Goal: Transaction & Acquisition: Purchase product/service

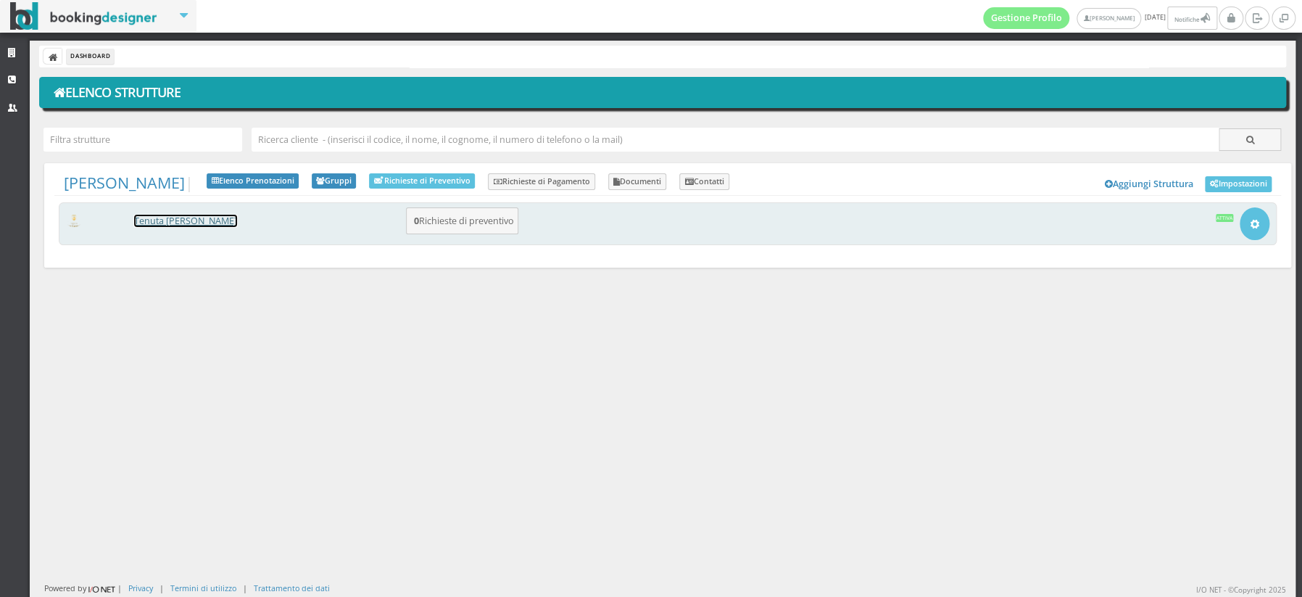
click at [157, 220] on link "[PERSON_NAME] [PERSON_NAME]" at bounding box center [185, 221] width 103 height 12
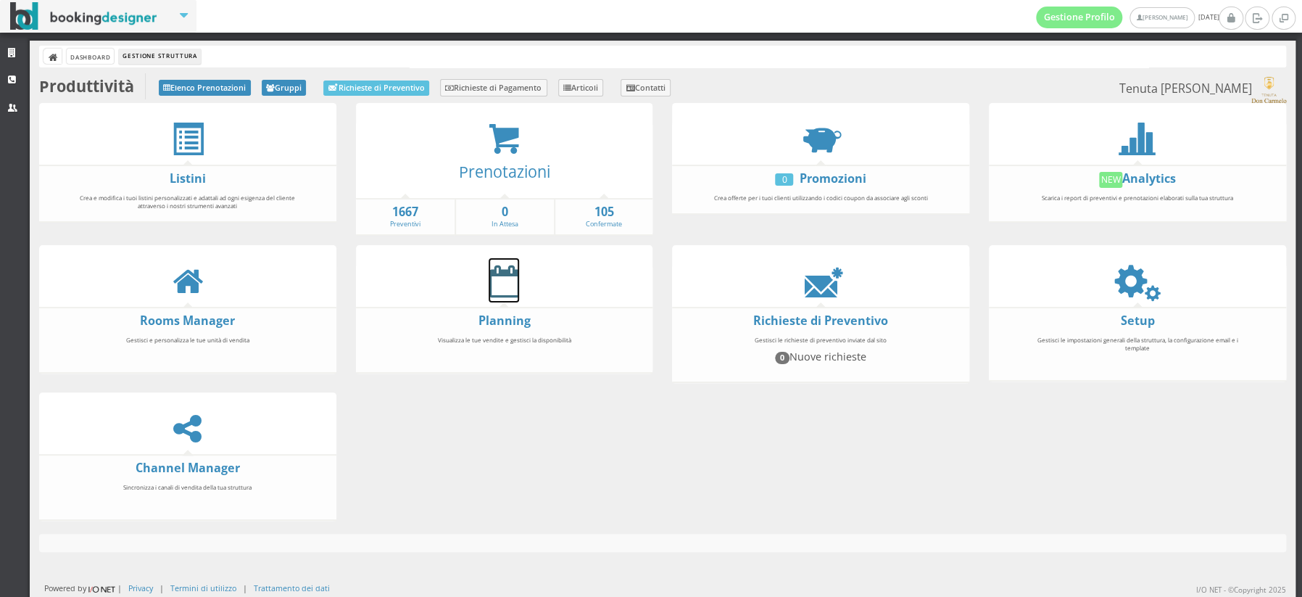
click at [502, 281] on icon at bounding box center [504, 281] width 30 height 33
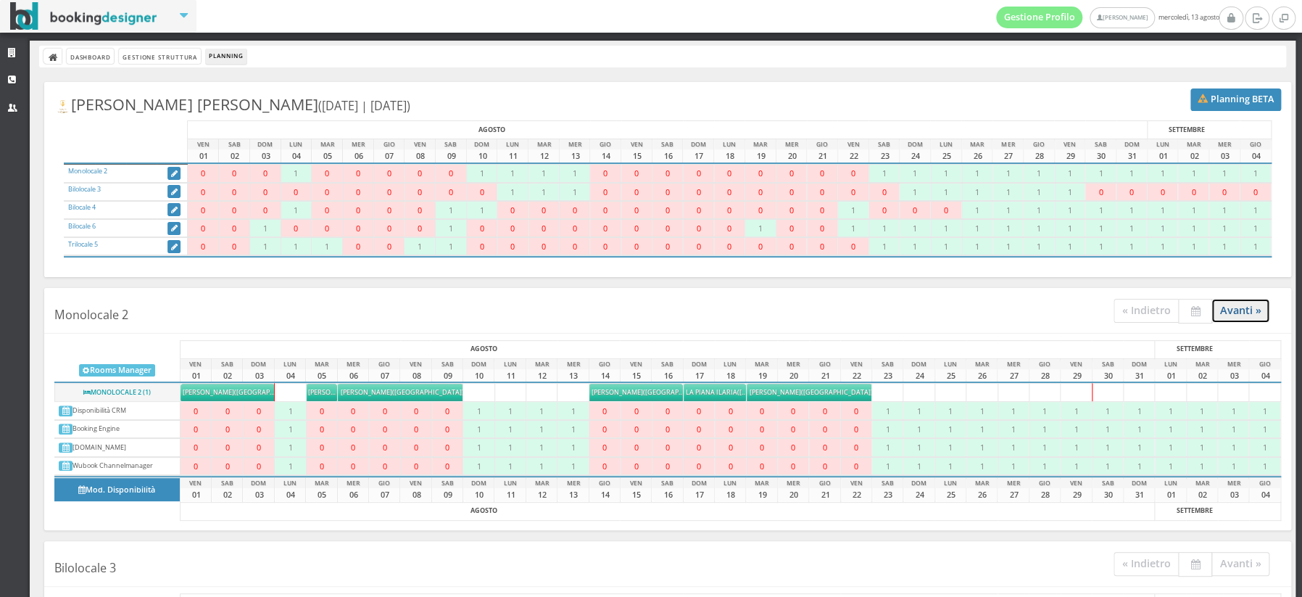
click at [1233, 315] on link "Avanti »" at bounding box center [1241, 311] width 59 height 24
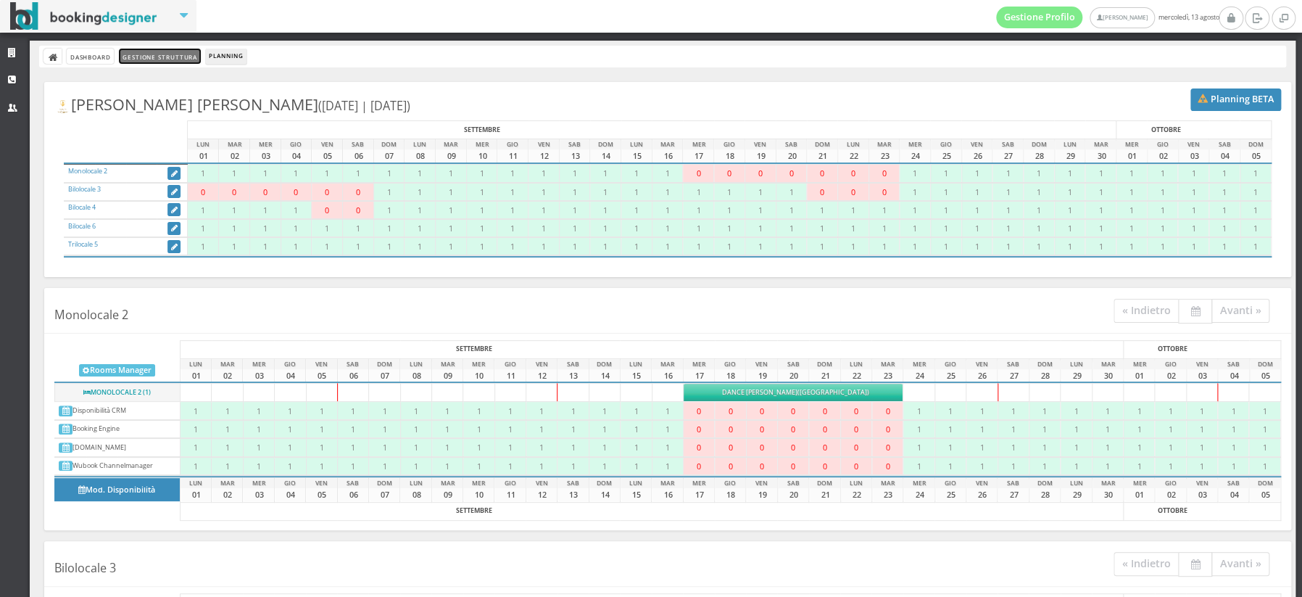
click at [163, 59] on link "Gestione Struttura" at bounding box center [159, 56] width 81 height 15
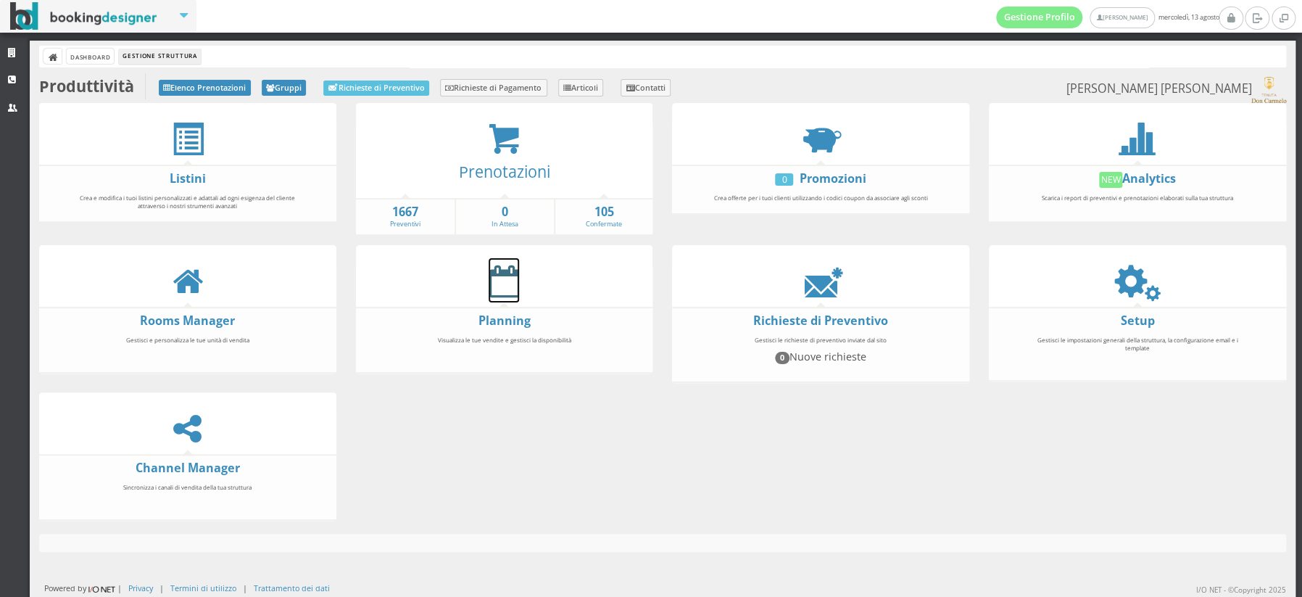
click at [505, 286] on icon at bounding box center [504, 281] width 30 height 33
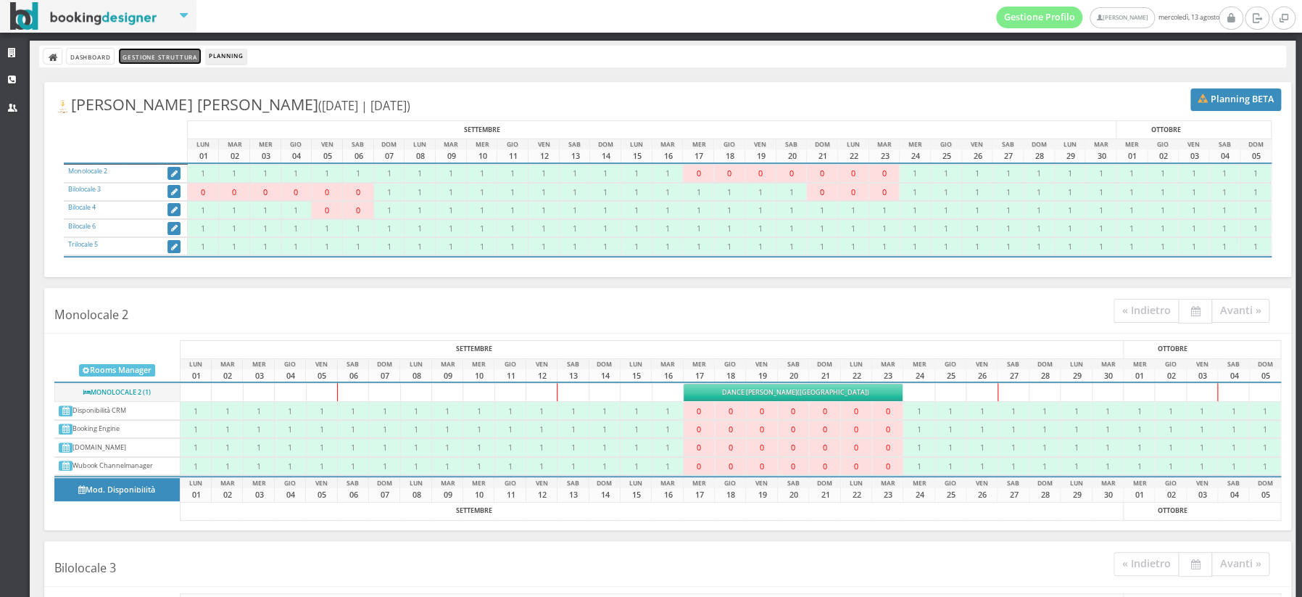
click at [153, 54] on link "Gestione Struttura" at bounding box center [159, 56] width 81 height 15
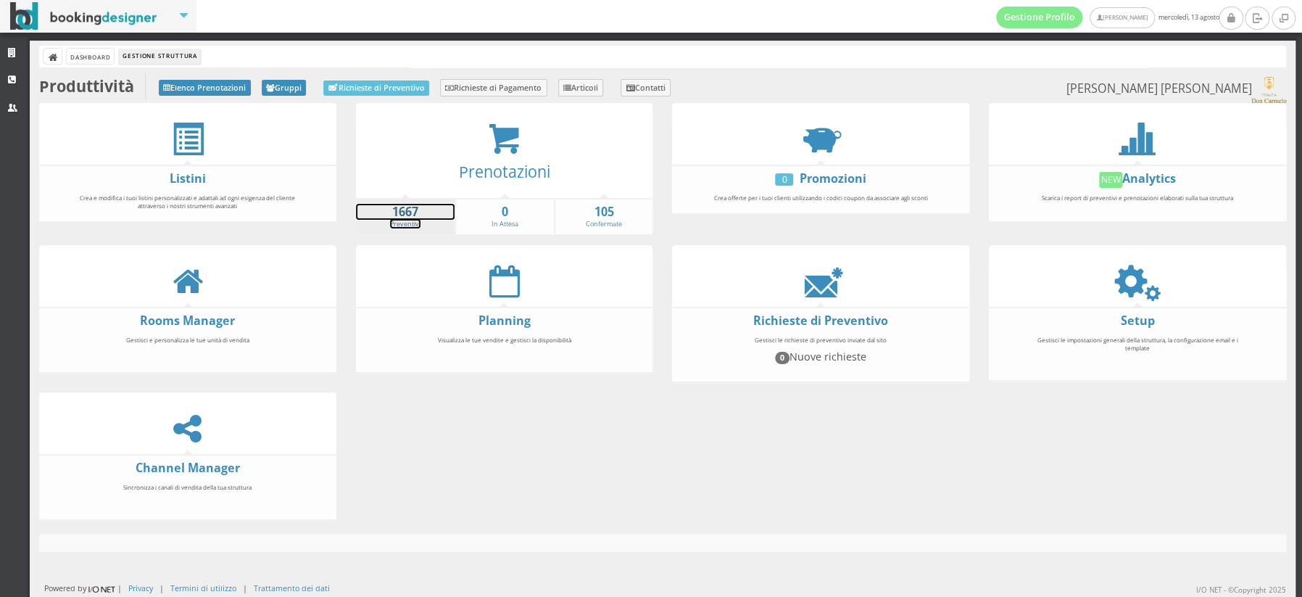
click at [399, 211] on strong "1667" at bounding box center [405, 212] width 99 height 17
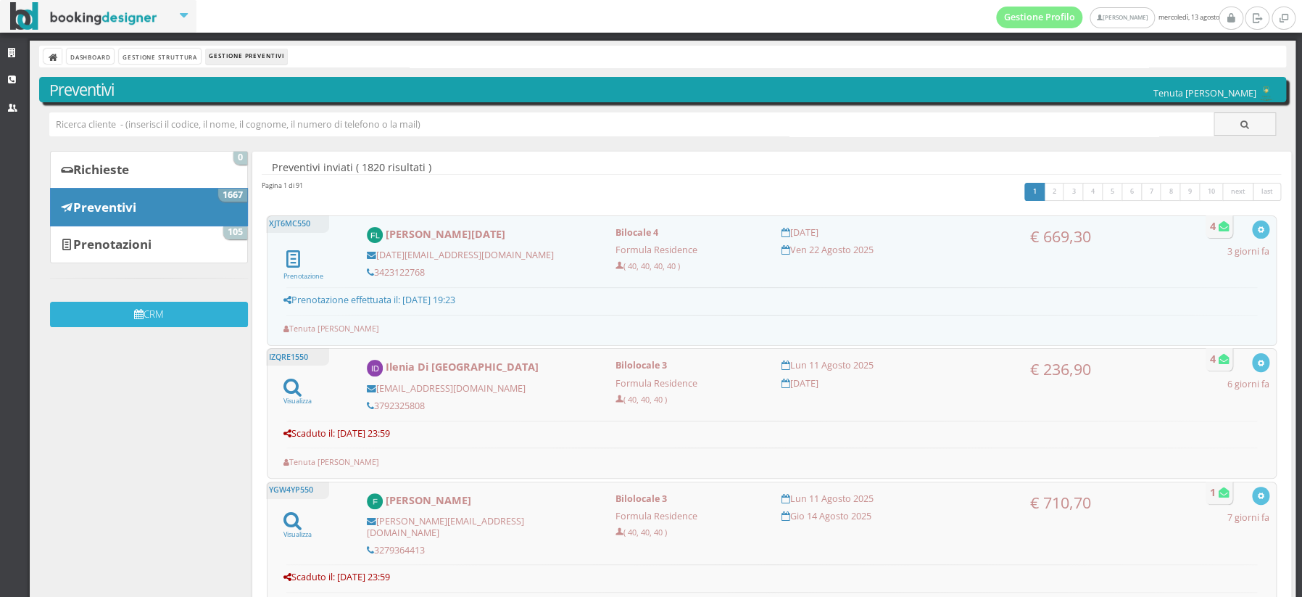
click at [155, 311] on button "CRM" at bounding box center [149, 314] width 198 height 25
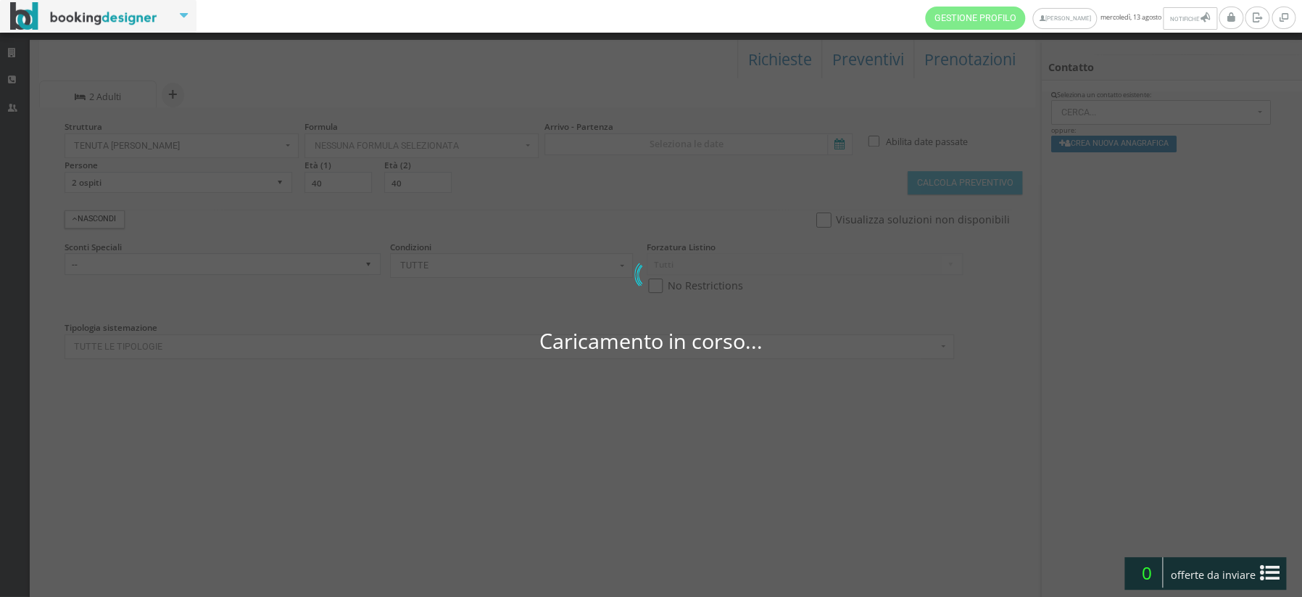
select select
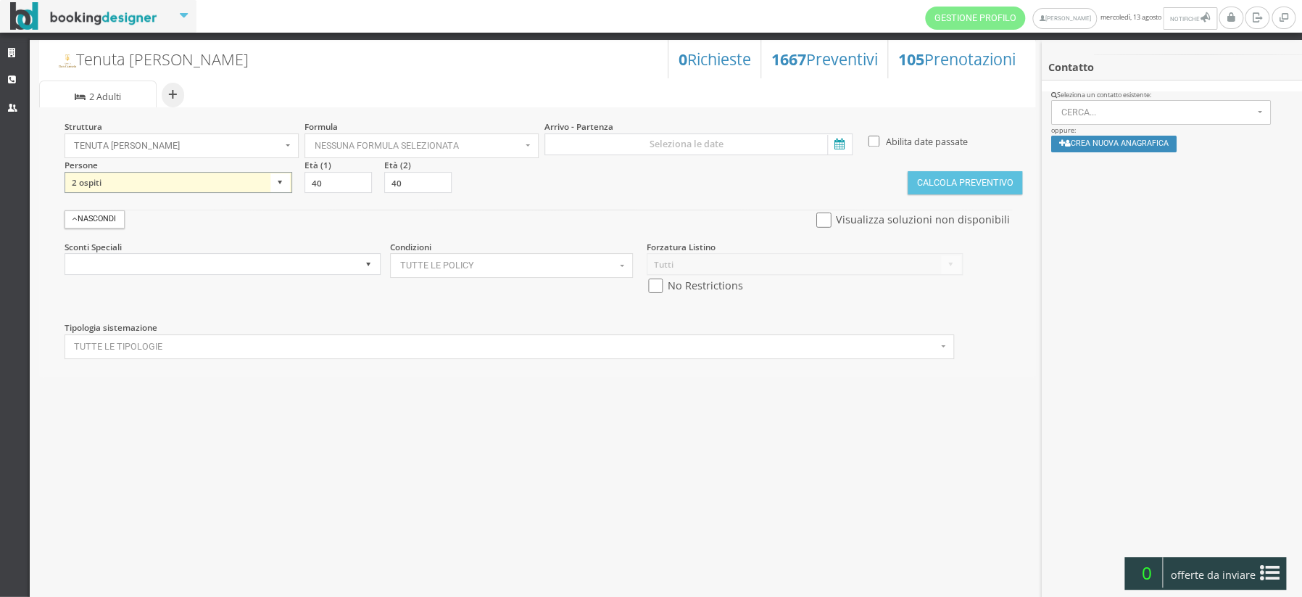
click at [277, 179] on select "1 ospite 2 ospiti 3 ospiti 4 ospiti 5 ospiti 6 ospiti 7 ospiti 8 ospiti 9 ospit…" at bounding box center [179, 183] width 228 height 22
select select "22"
click at [65, 172] on select "1 ospite 2 ospiti 3 ospiti 4 ospiti 5 ospiti 6 ospiti 7 ospiti 8 ospiti 9 ospit…" at bounding box center [179, 183] width 228 height 22
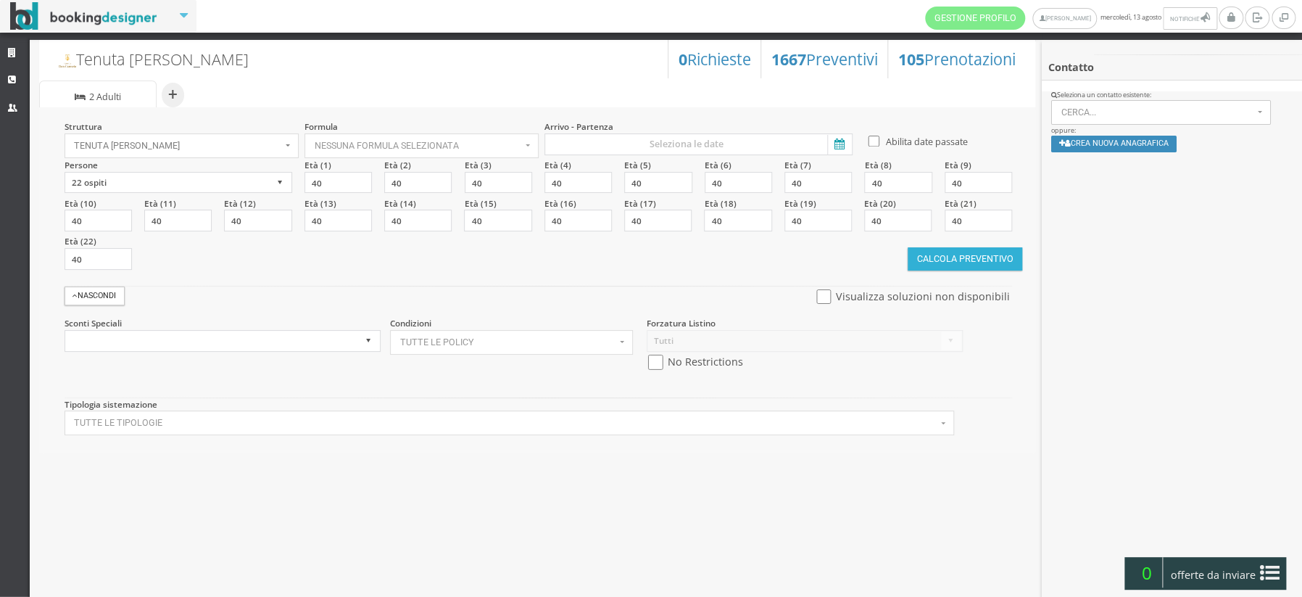
click at [993, 253] on button "Calcola Preventivo" at bounding box center [965, 258] width 115 height 23
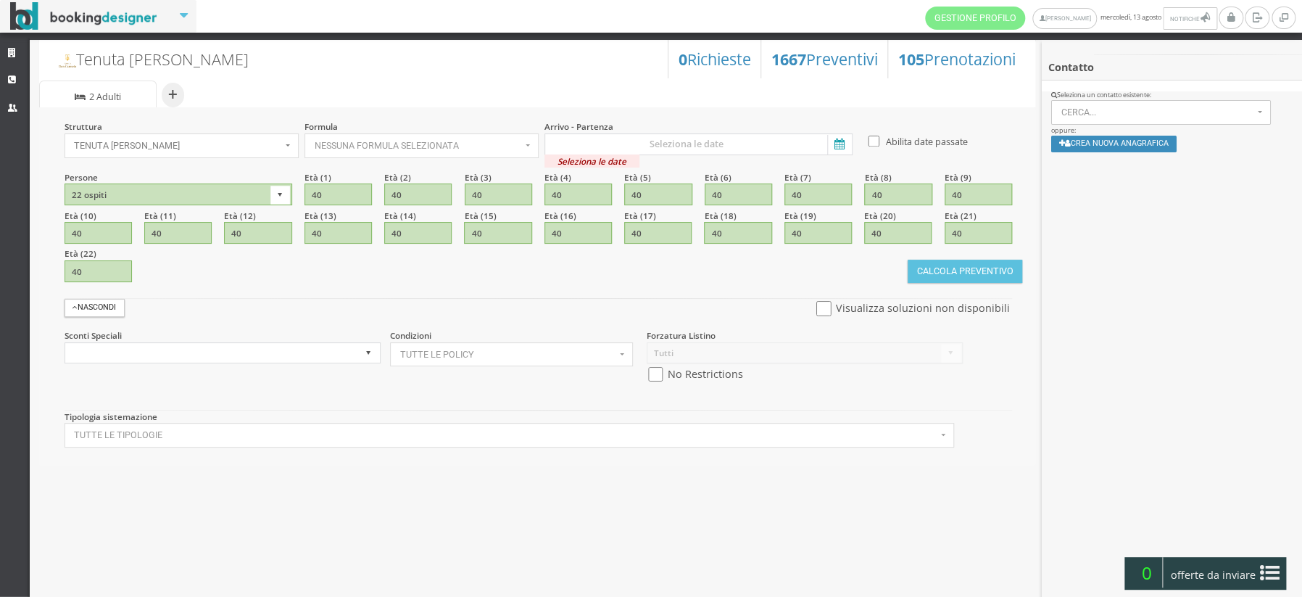
click at [841, 145] on icon at bounding box center [838, 145] width 22 height 20
click at [841, 145] on input "Seleziona le date" at bounding box center [698, 144] width 307 height 22
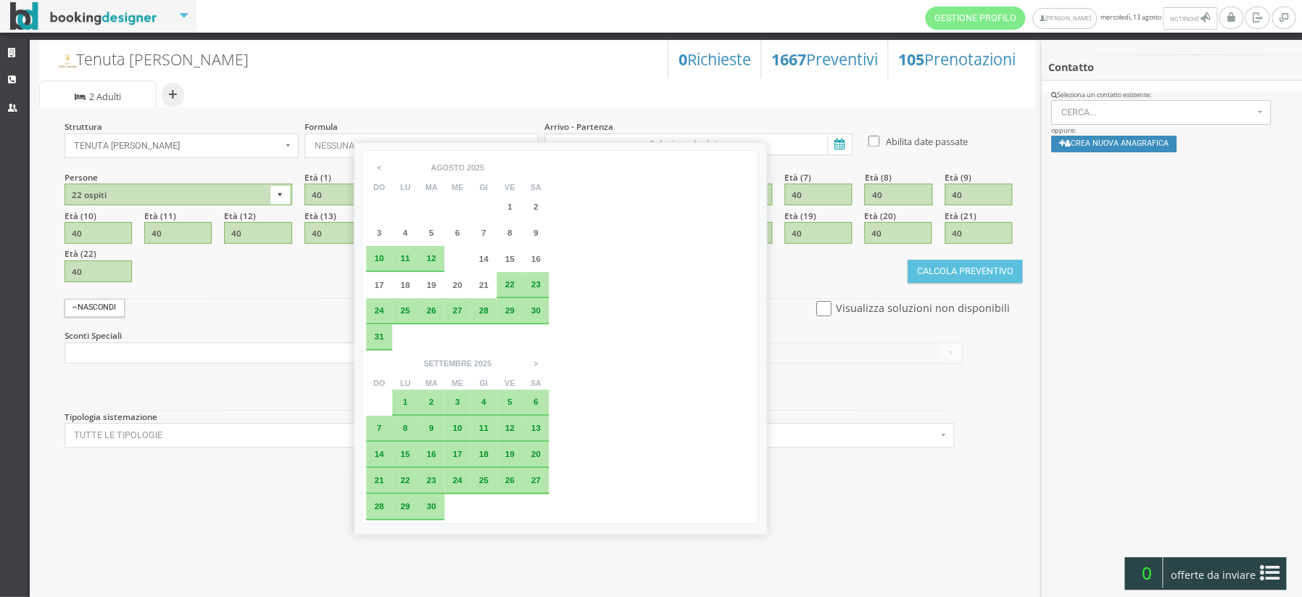
click at [384, 501] on span "28" at bounding box center [378, 505] width 9 height 9
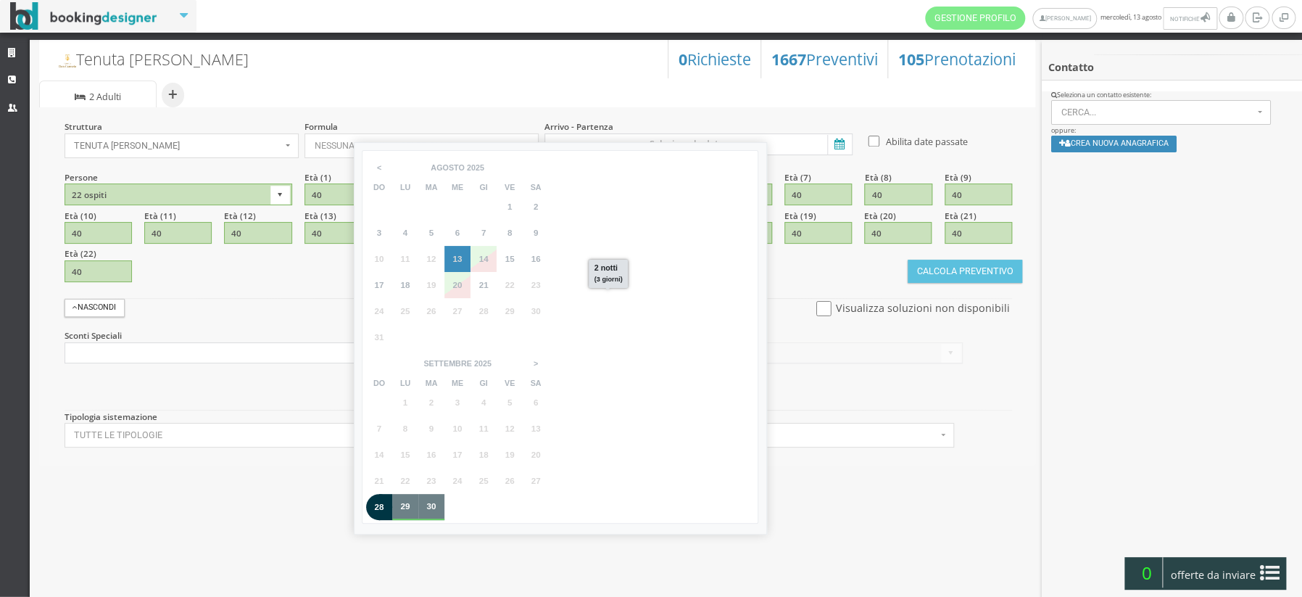
click at [436, 501] on span "30" at bounding box center [430, 505] width 9 height 9
type input "28 set 2025 - 30 set 2025"
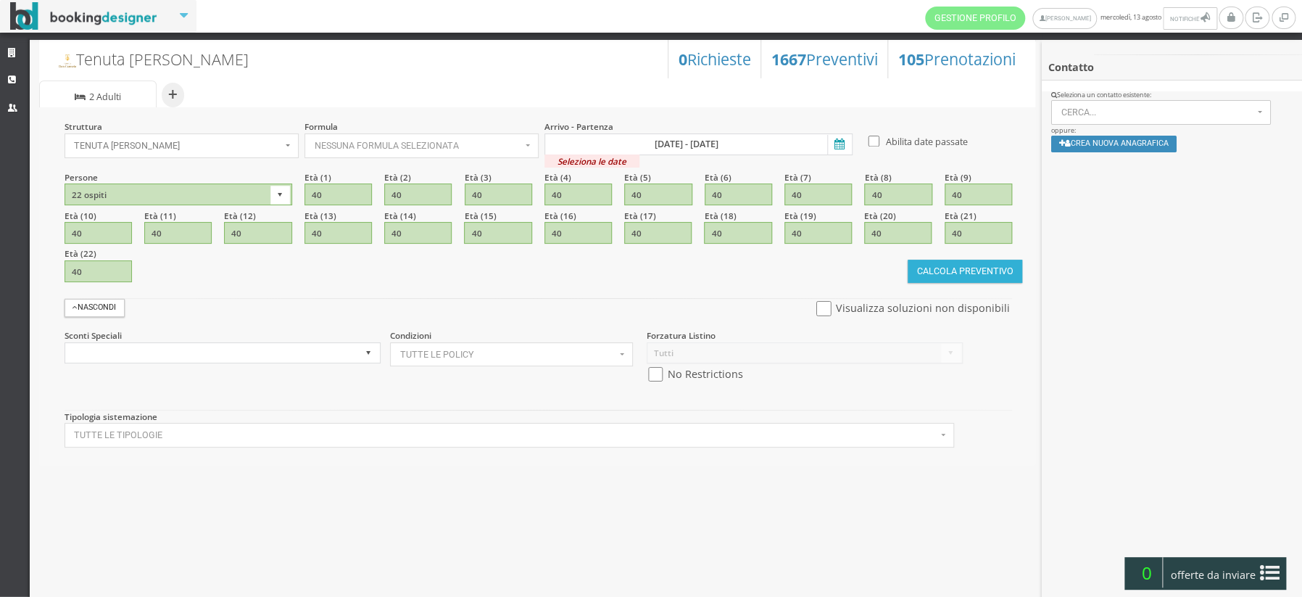
click at [932, 270] on button "Calcola Preventivo" at bounding box center [965, 271] width 115 height 23
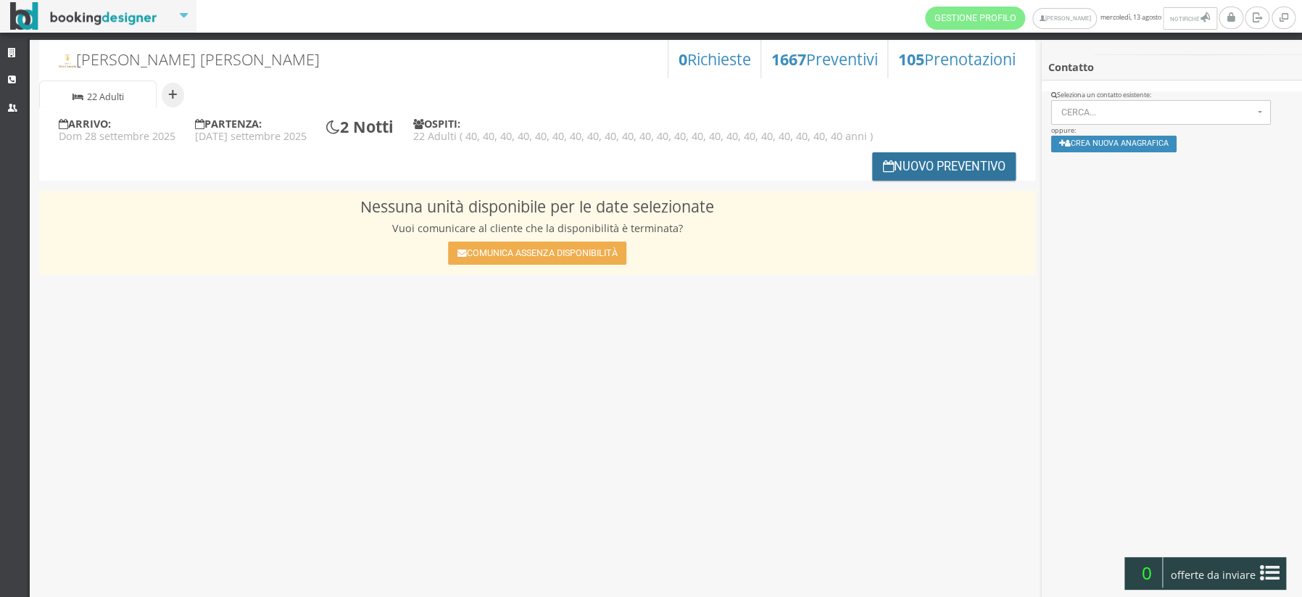
click at [930, 170] on button "Nuovo Preventivo" at bounding box center [944, 166] width 144 height 28
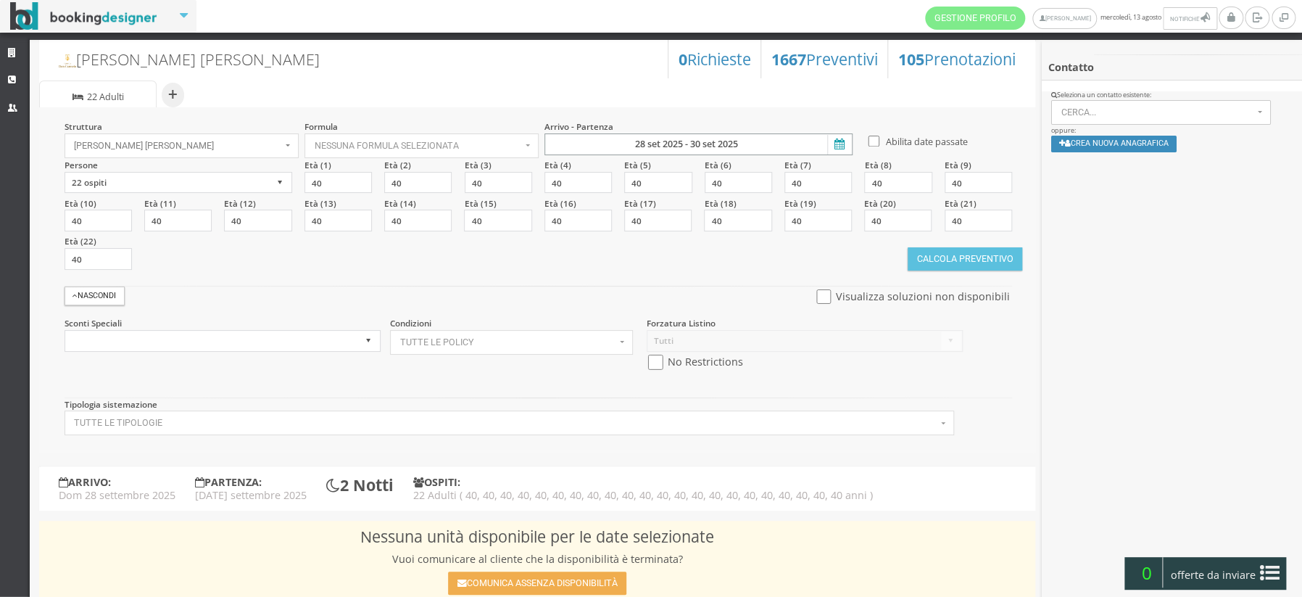
click at [627, 143] on input "28 set 2025 - 30 set 2025" at bounding box center [698, 144] width 307 height 22
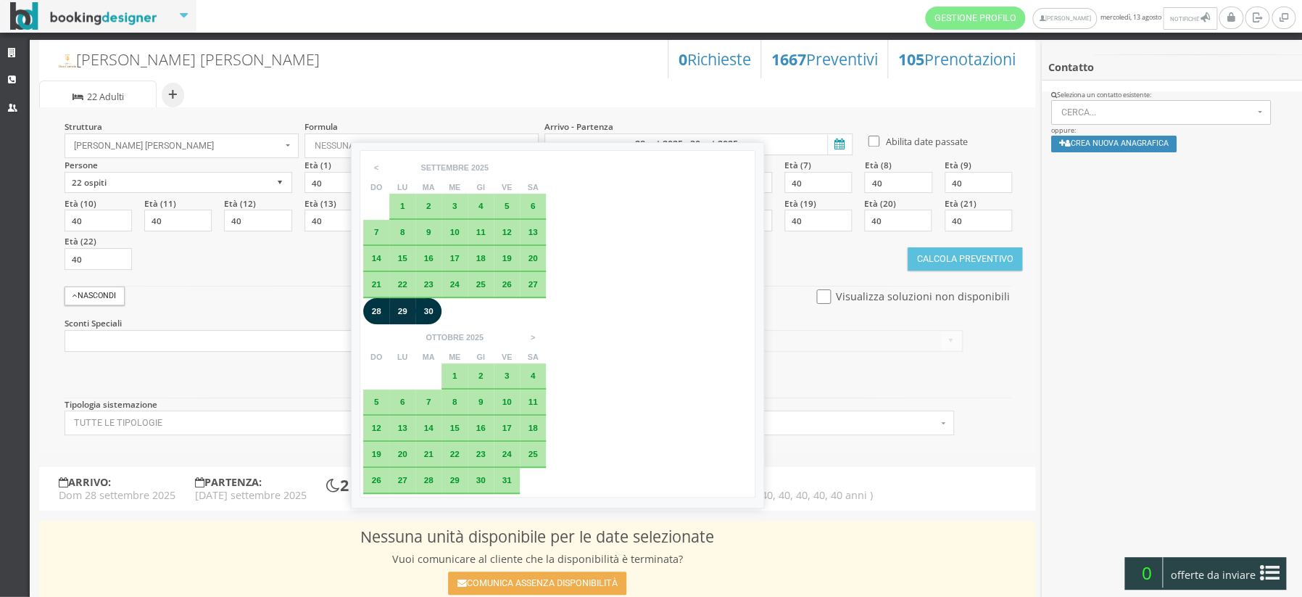
click at [371, 316] on div "28" at bounding box center [376, 311] width 26 height 26
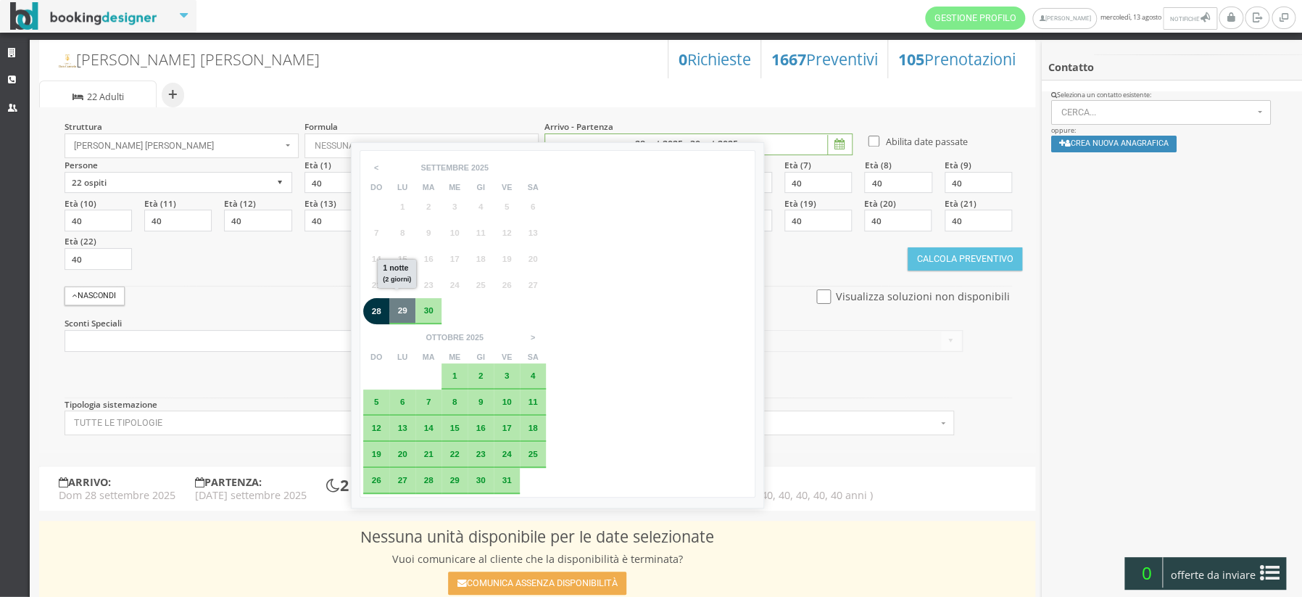
click at [395, 315] on div "29" at bounding box center [402, 311] width 26 height 26
type input "28 set 2025 - 29 set 2025"
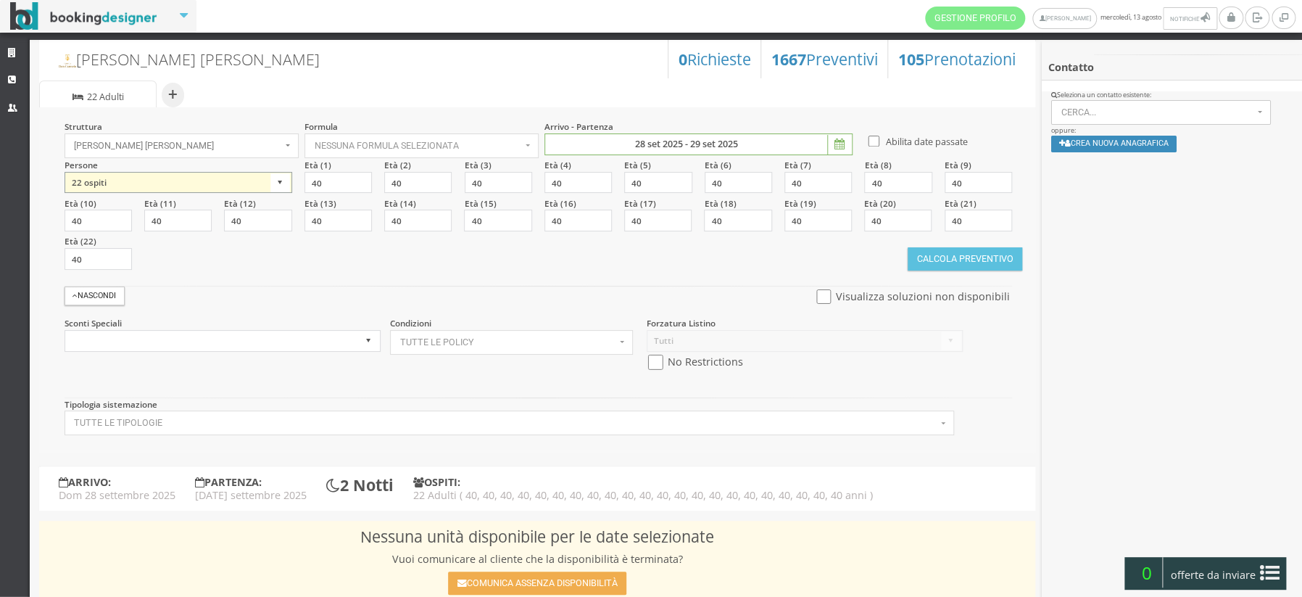
click at [275, 183] on select "1 ospite 2 ospiti 3 ospiti 4 ospiti 5 ospiti 6 ospiti 7 ospiti 8 ospiti 9 ospit…" at bounding box center [179, 183] width 228 height 22
select select "6"
click at [65, 172] on select "1 ospite 2 ospiti 3 ospiti 4 ospiti 5 ospiti 6 ospiti 7 ospiti 8 ospiti 9 ospit…" at bounding box center [179, 183] width 228 height 22
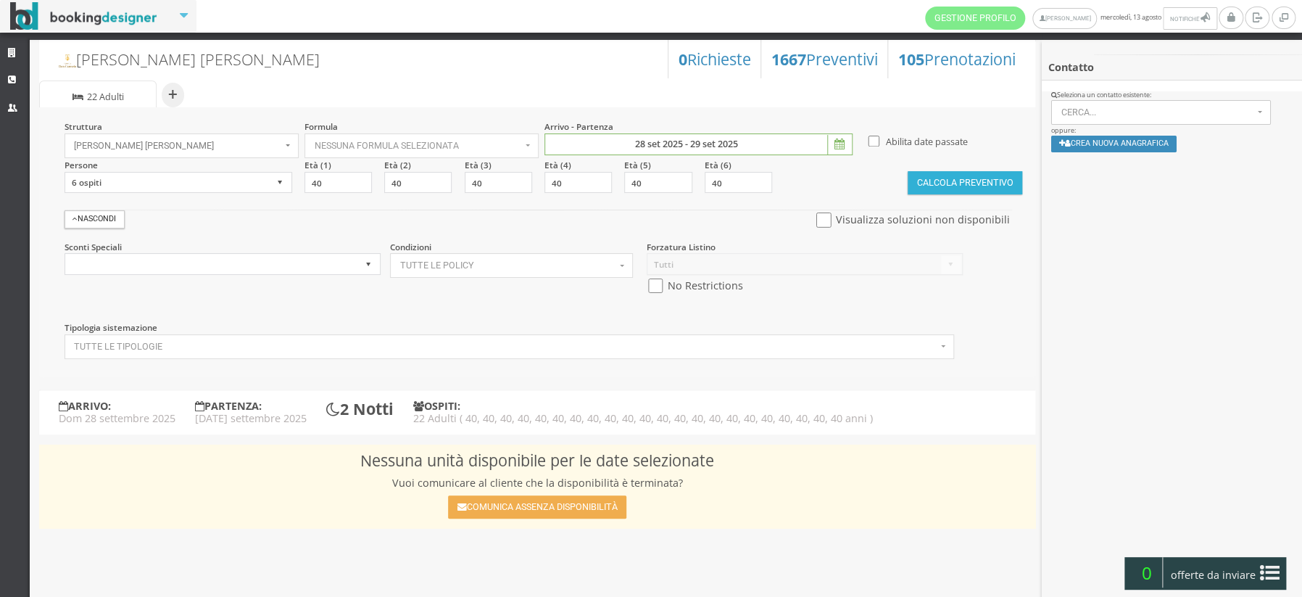
click at [922, 180] on button "Calcola Preventivo" at bounding box center [965, 182] width 115 height 23
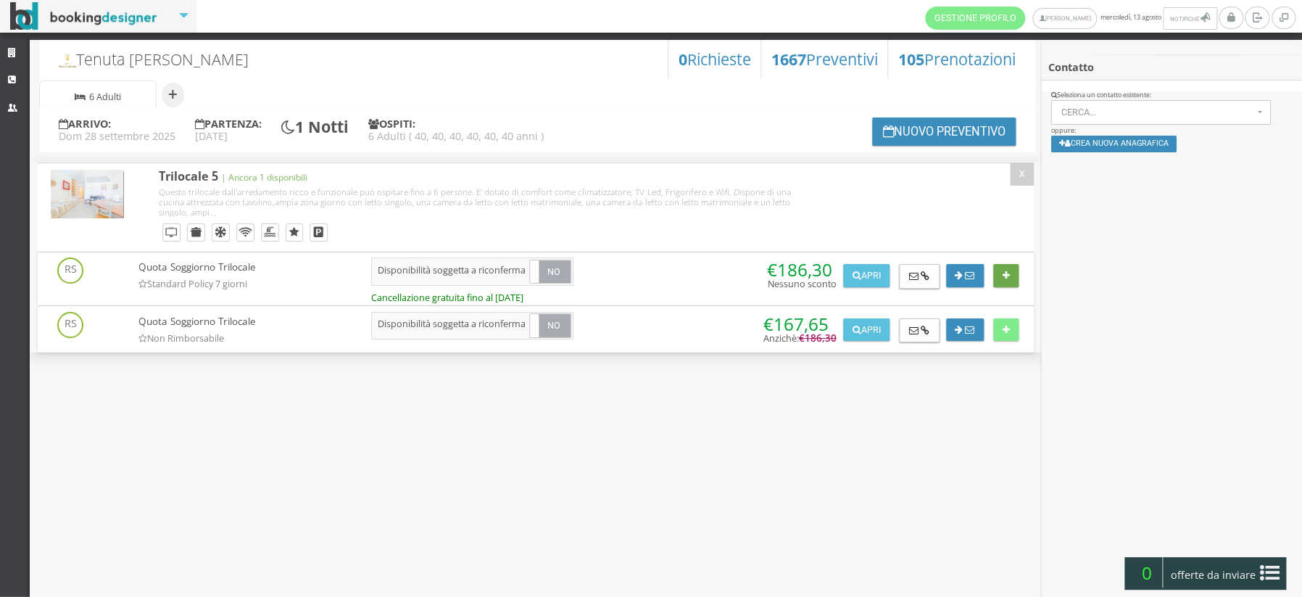
click at [1007, 278] on icon at bounding box center [1006, 275] width 7 height 9
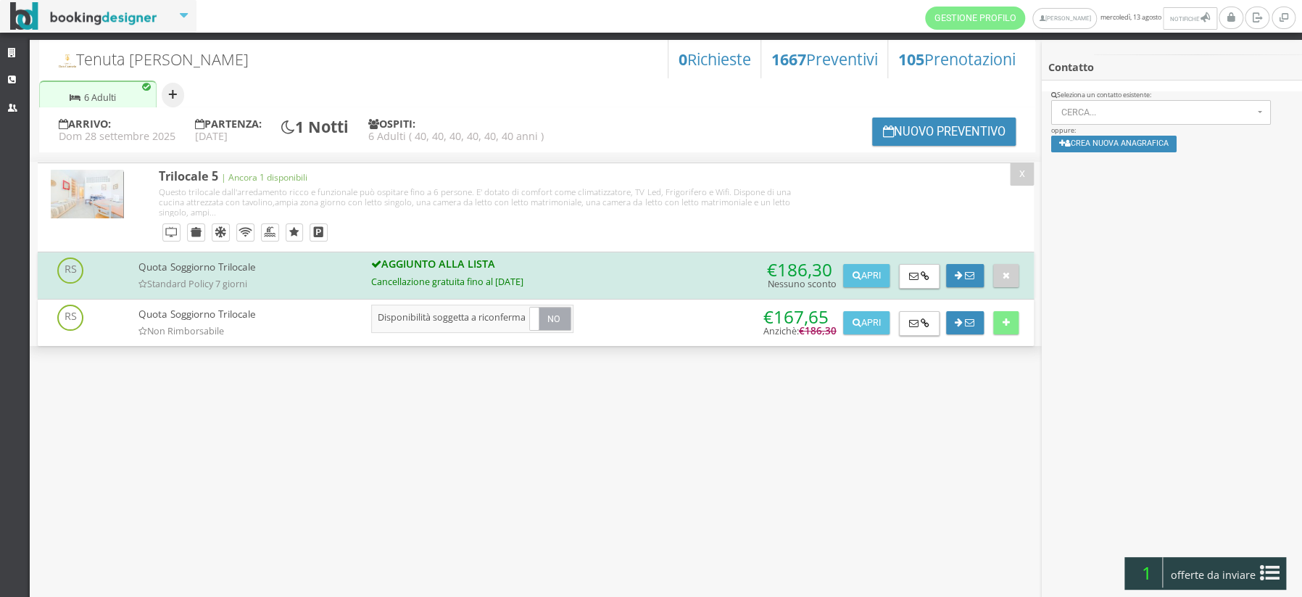
click at [171, 94] on button "+" at bounding box center [173, 95] width 22 height 25
select select "2"
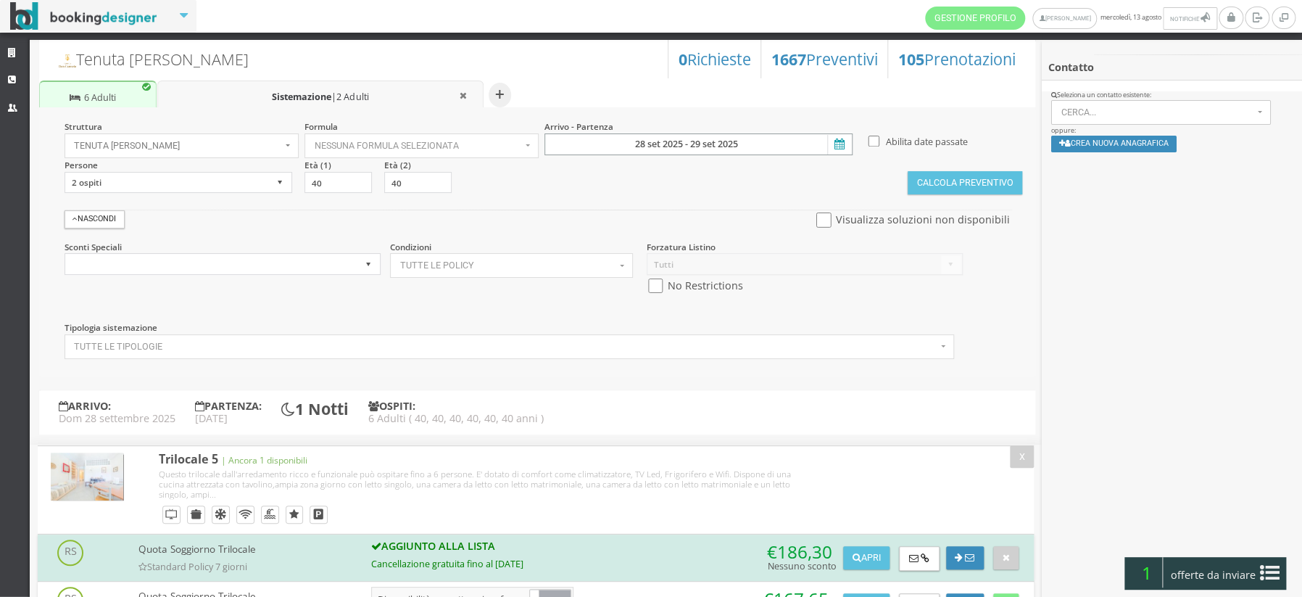
click at [775, 146] on input "28 set 2025 - 29 set 2025" at bounding box center [698, 144] width 307 height 22
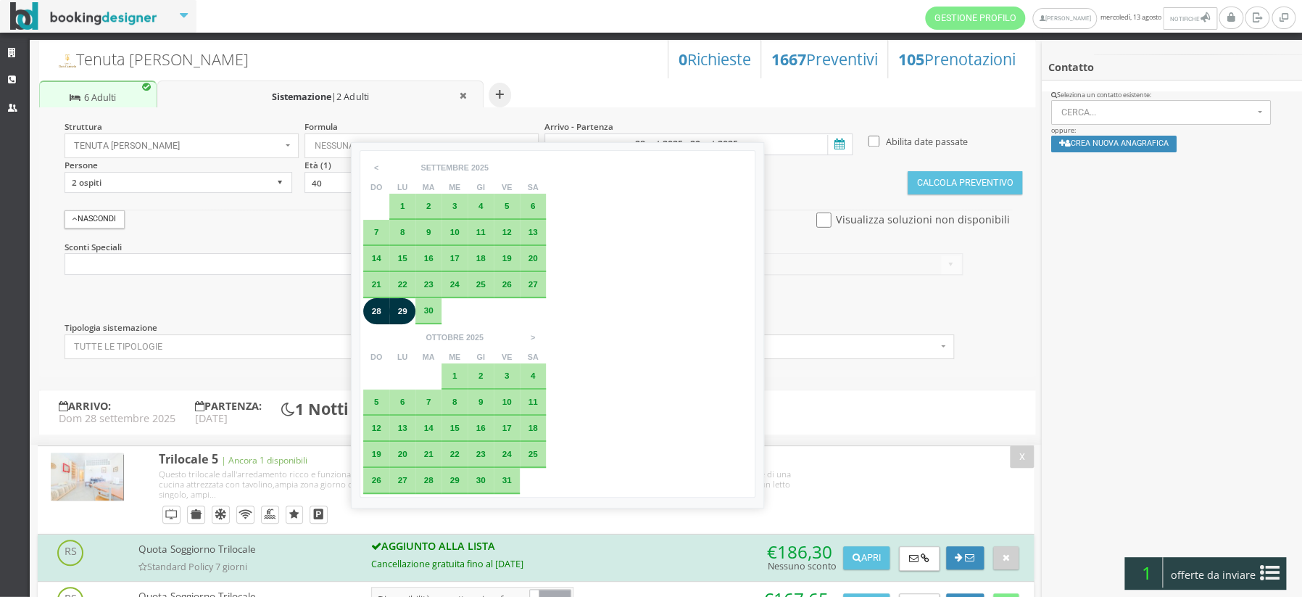
click at [403, 306] on span "29" at bounding box center [402, 310] width 9 height 9
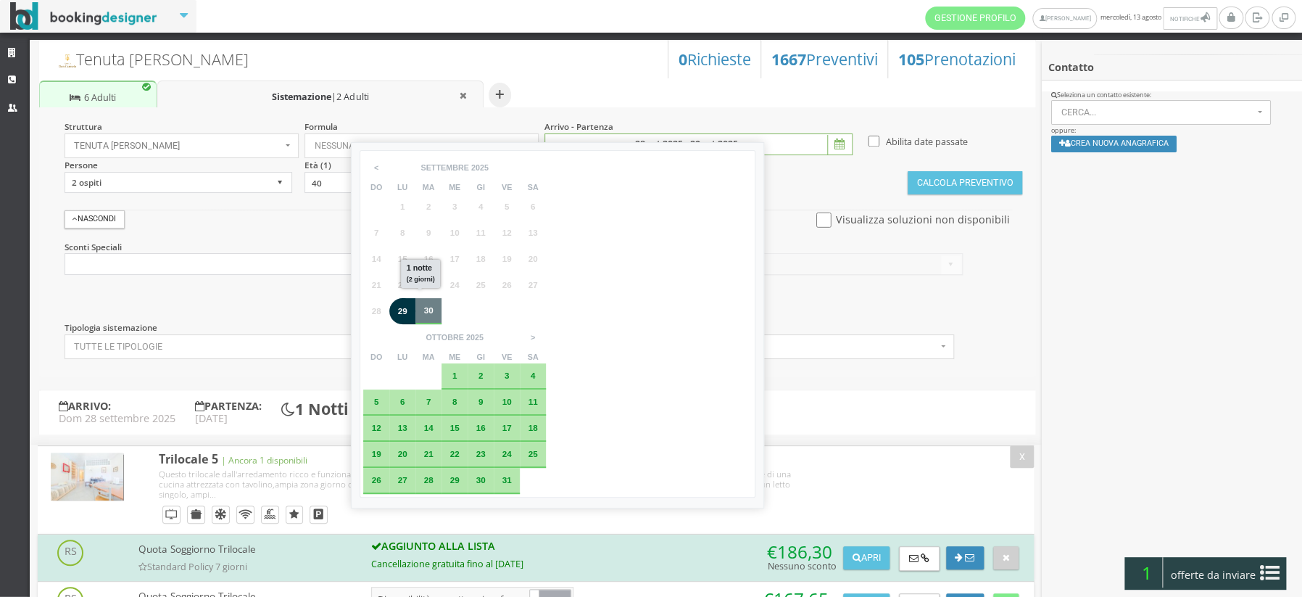
click at [422, 310] on div "30" at bounding box center [429, 310] width 16 height 9
type input "[DATE] - [DATE]"
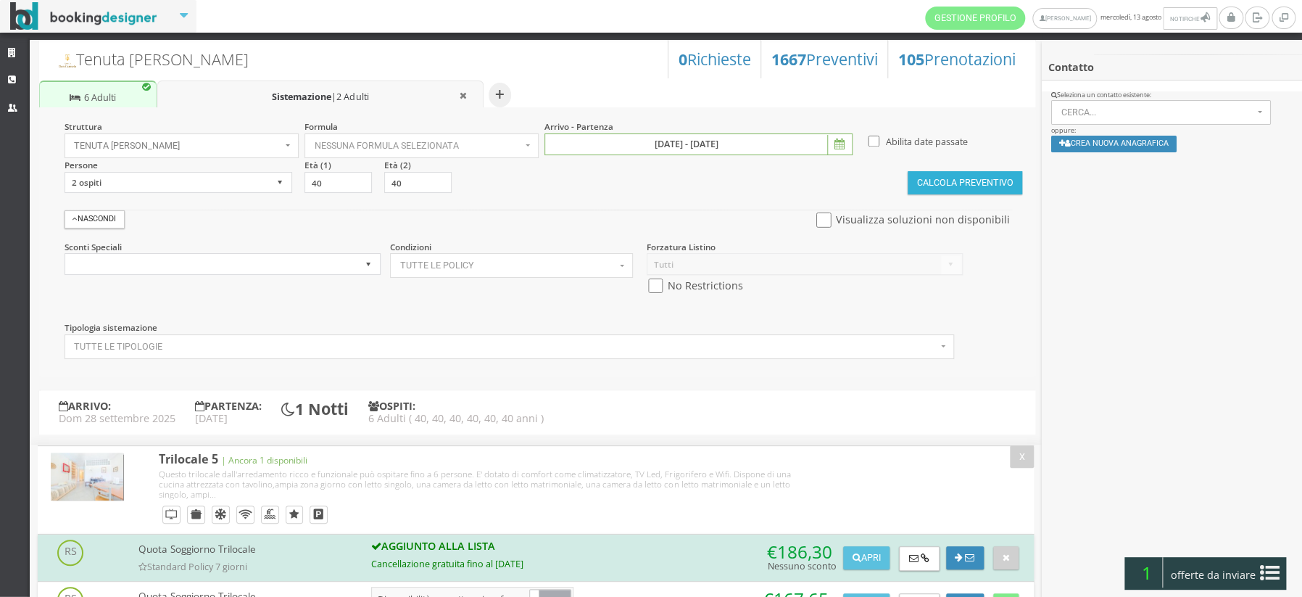
click at [941, 179] on button "Calcola Preventivo" at bounding box center [965, 182] width 115 height 23
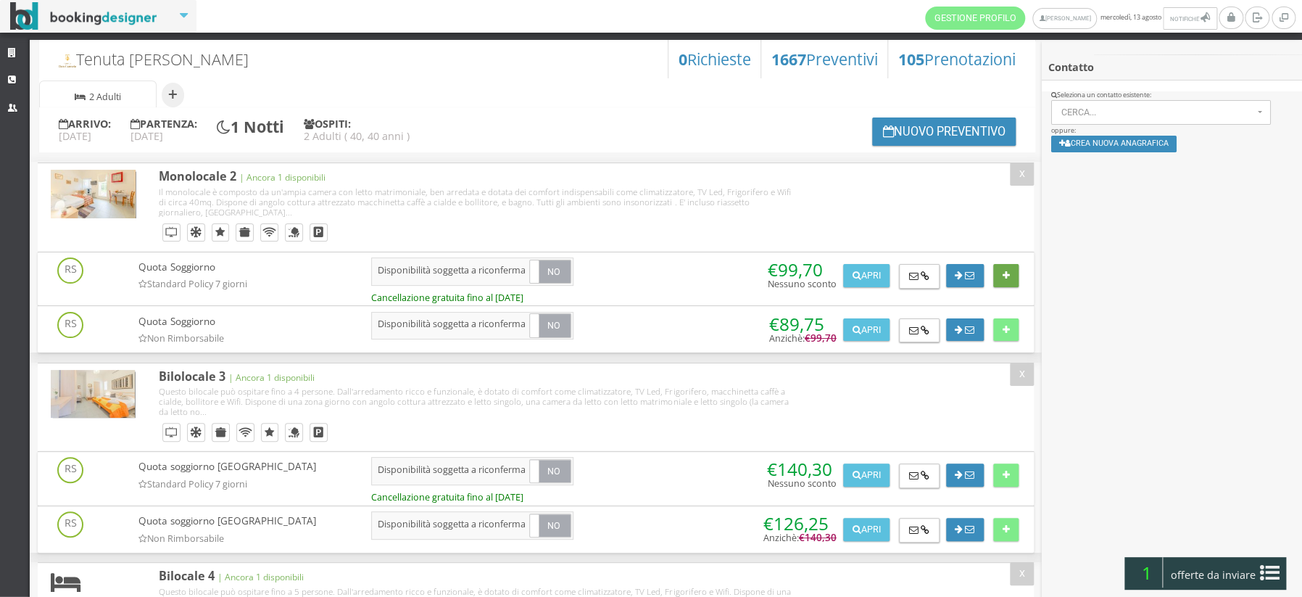
click at [1003, 276] on icon at bounding box center [1006, 275] width 7 height 9
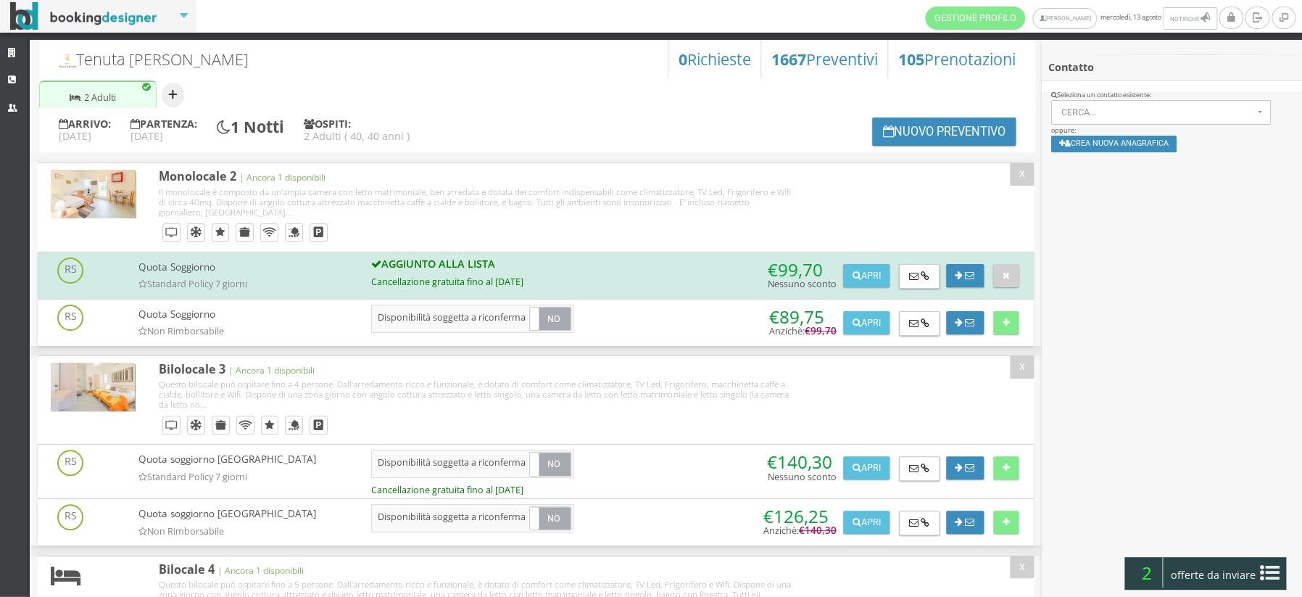
click at [175, 96] on button "+" at bounding box center [173, 95] width 22 height 25
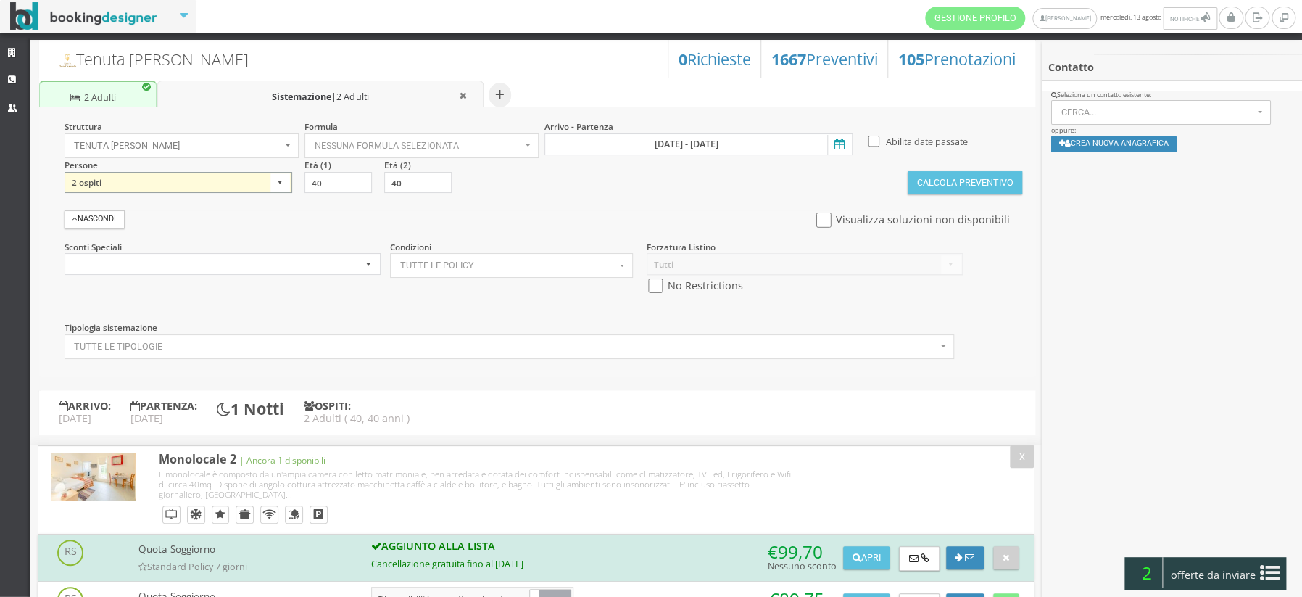
click at [276, 182] on select "1 ospite 2 ospiti 3 ospiti 4 ospiti 5 ospiti 6 ospiti 7 ospiti 8 ospiti 9 ospit…" at bounding box center [179, 183] width 228 height 22
select select "5"
click at [65, 172] on select "1 ospite 2 ospiti 3 ospiti 4 ospiti 5 ospiti 6 ospiti 7 ospiti 8 ospiti 9 ospit…" at bounding box center [179, 183] width 228 height 22
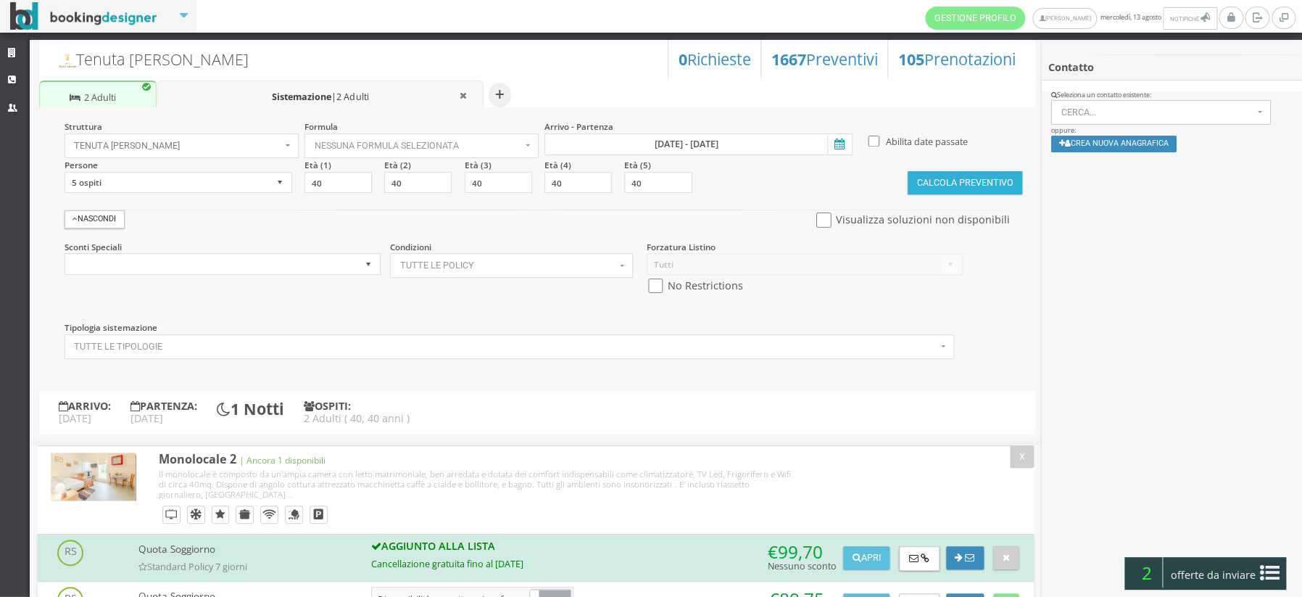
click at [943, 180] on button "Calcola Preventivo" at bounding box center [965, 182] width 115 height 23
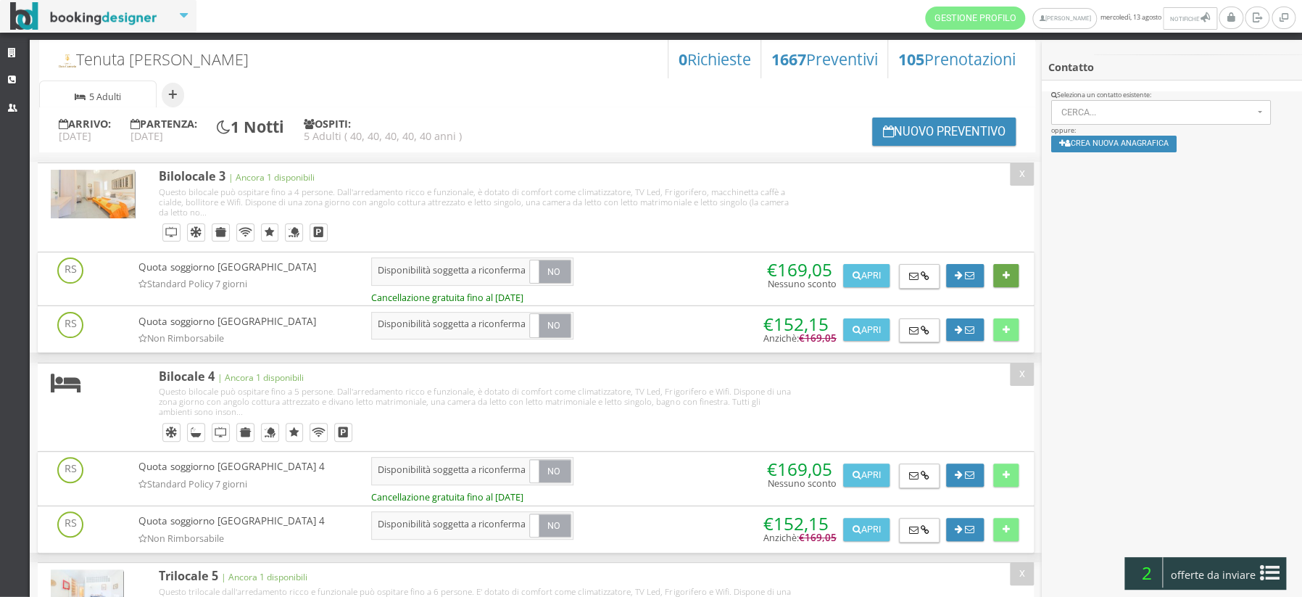
click at [1002, 284] on button at bounding box center [1005, 275] width 25 height 23
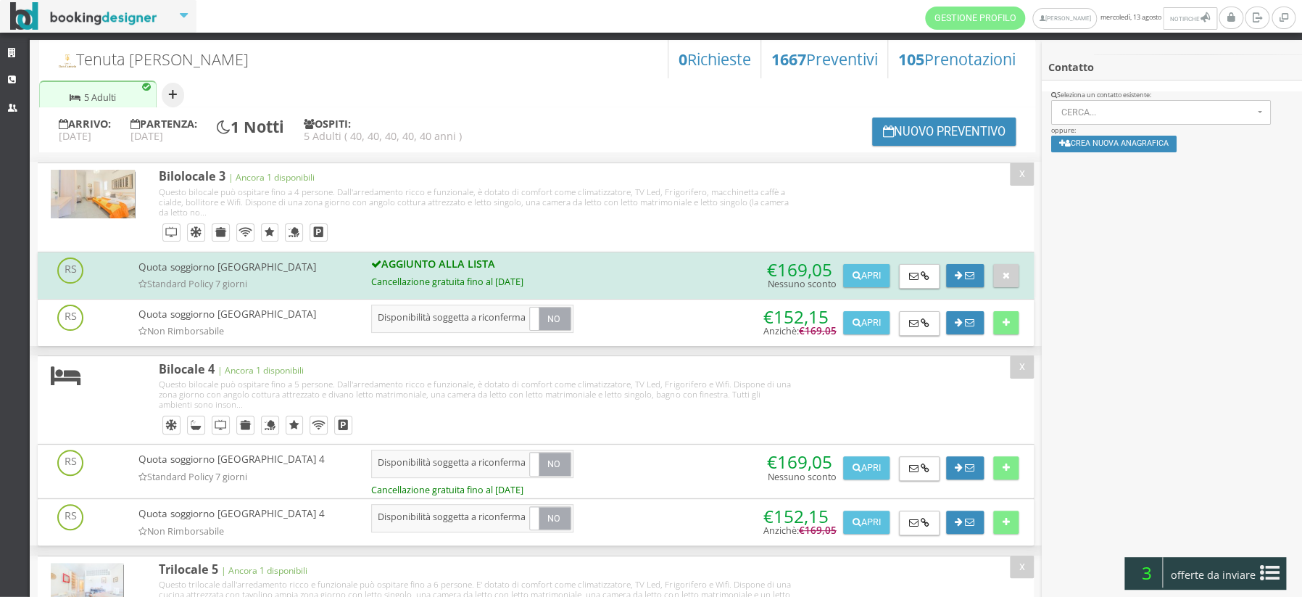
click at [172, 94] on button "+" at bounding box center [173, 95] width 22 height 25
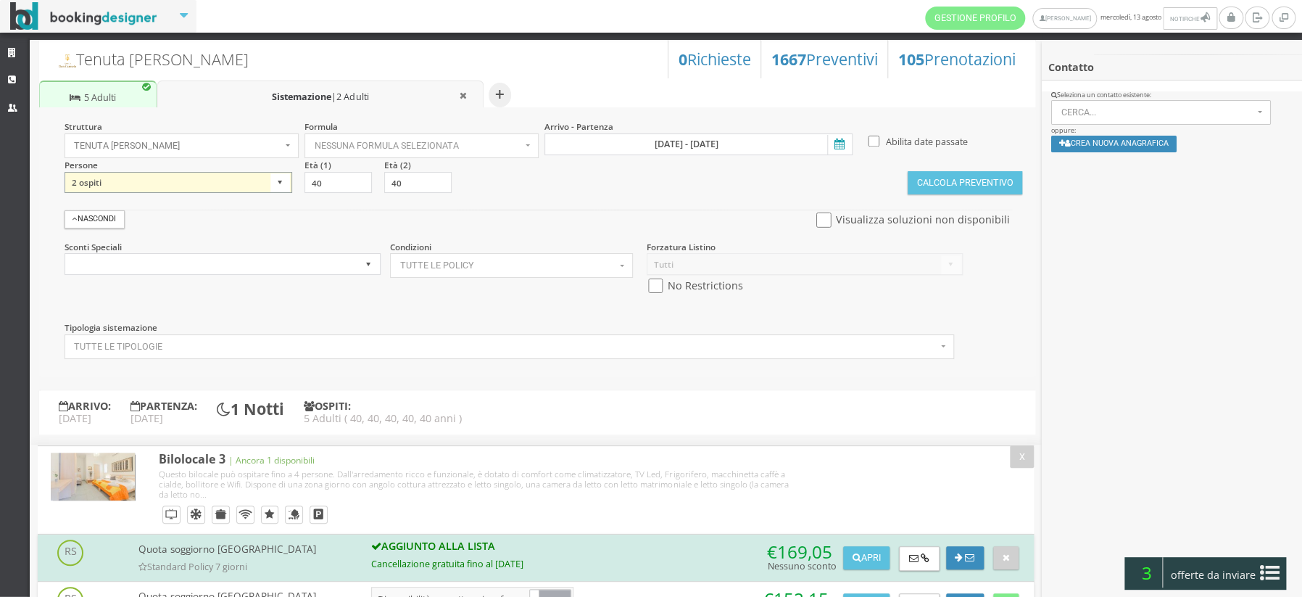
click at [278, 184] on select "1 ospite 2 ospiti 3 ospiti 4 ospiti 5 ospiti 6 ospiti 7 ospiti 8 ospiti 9 ospit…" at bounding box center [179, 183] width 228 height 22
select select "5"
click at [65, 172] on select "1 ospite 2 ospiti 3 ospiti 4 ospiti 5 ospiti 6 ospiti 7 ospiti 8 ospiti 9 ospit…" at bounding box center [179, 183] width 228 height 22
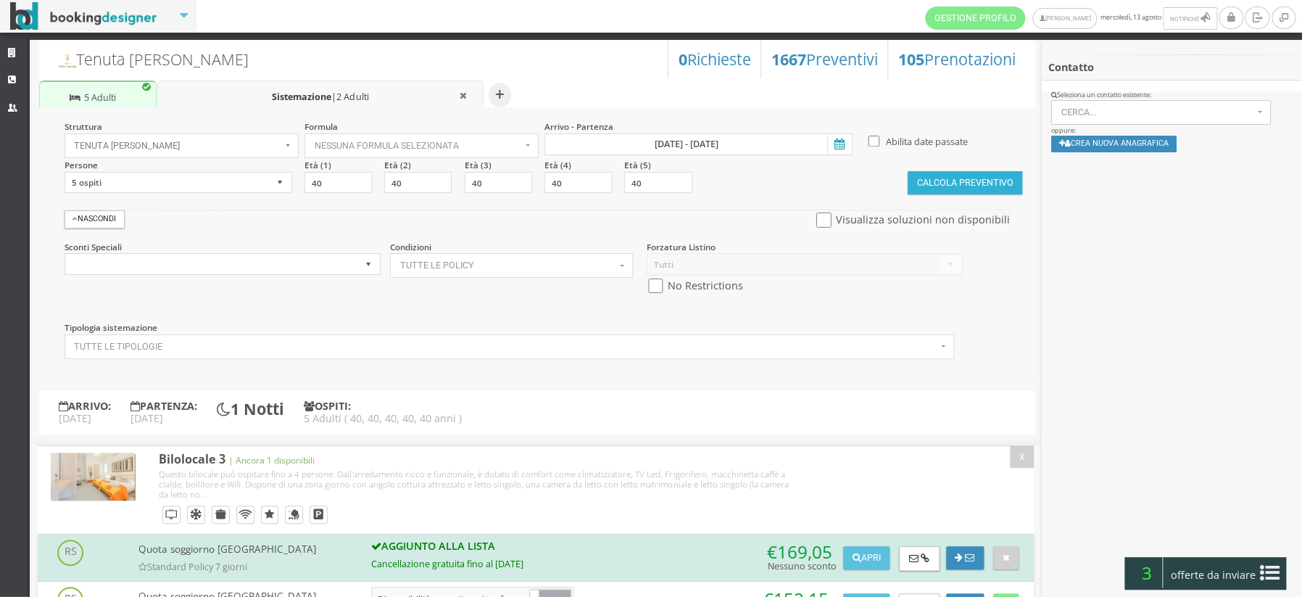
click at [960, 181] on button "Calcola Preventivo" at bounding box center [965, 182] width 115 height 23
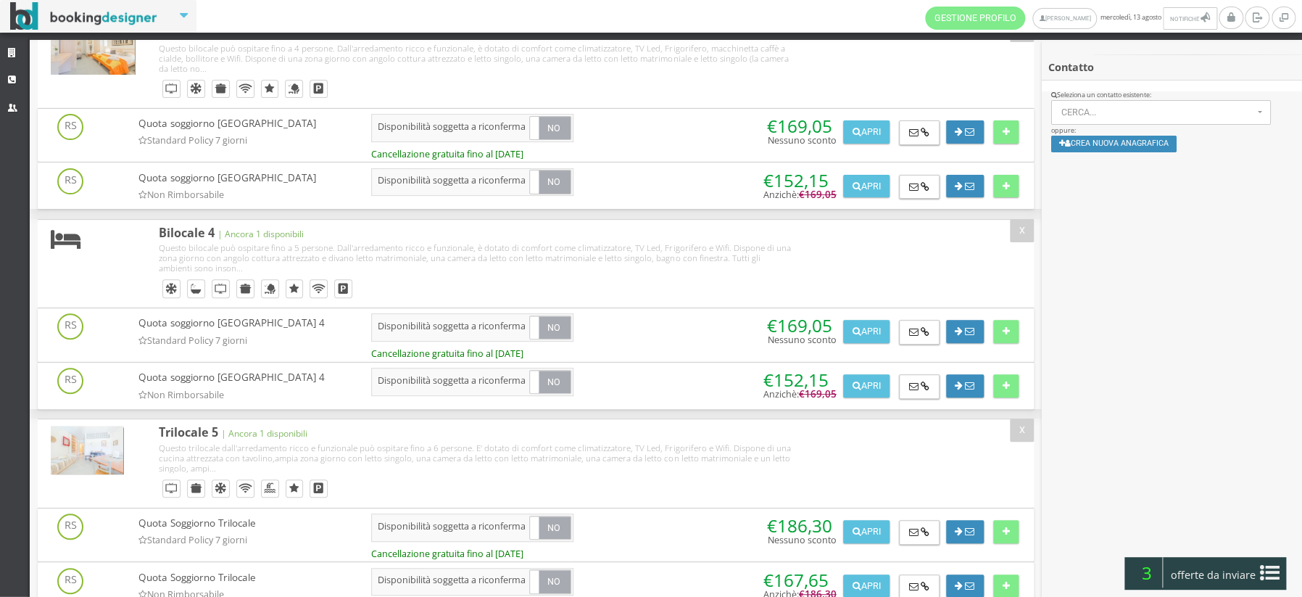
scroll to position [194, 0]
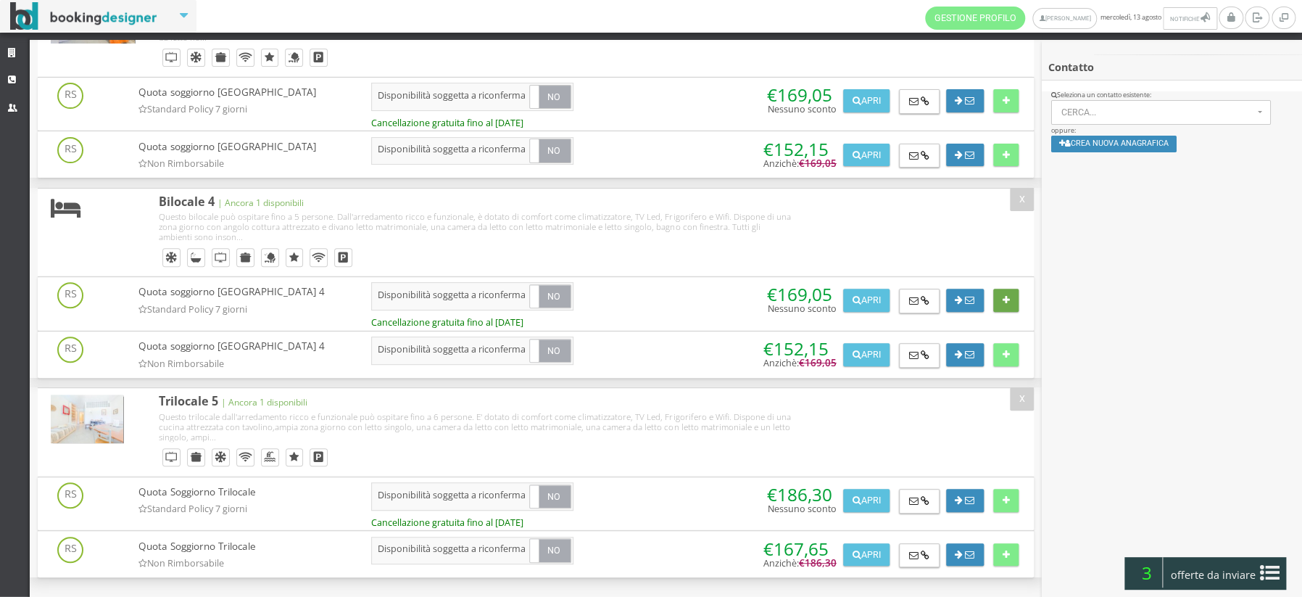
click at [1003, 299] on icon at bounding box center [1006, 300] width 7 height 9
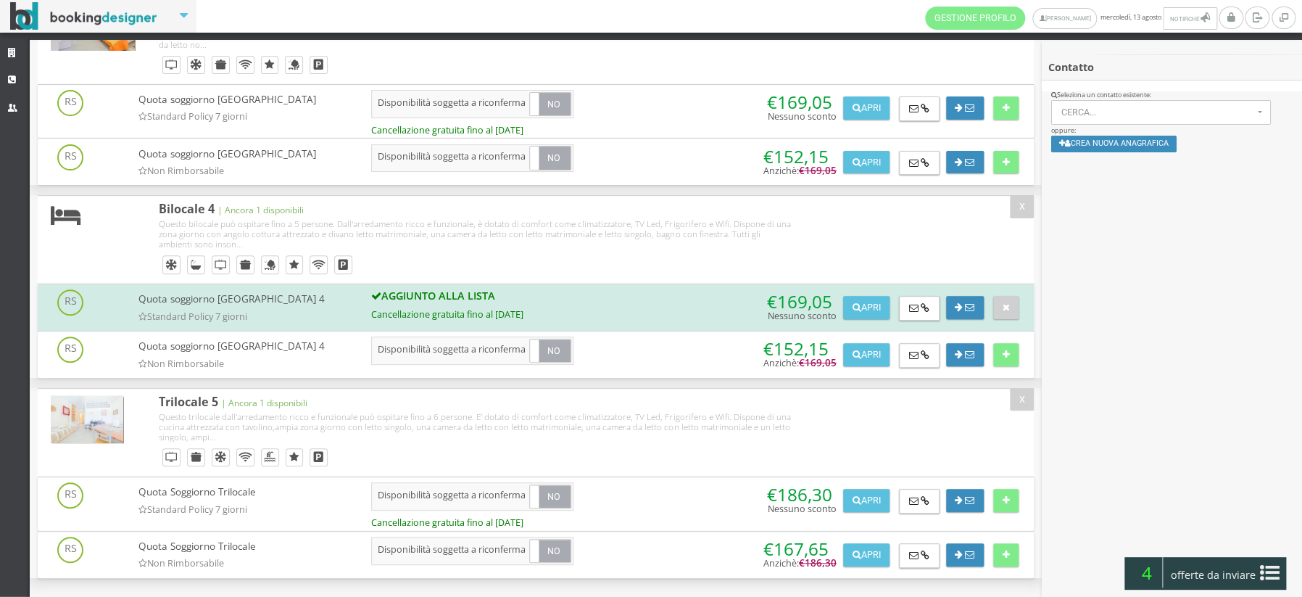
scroll to position [0, 0]
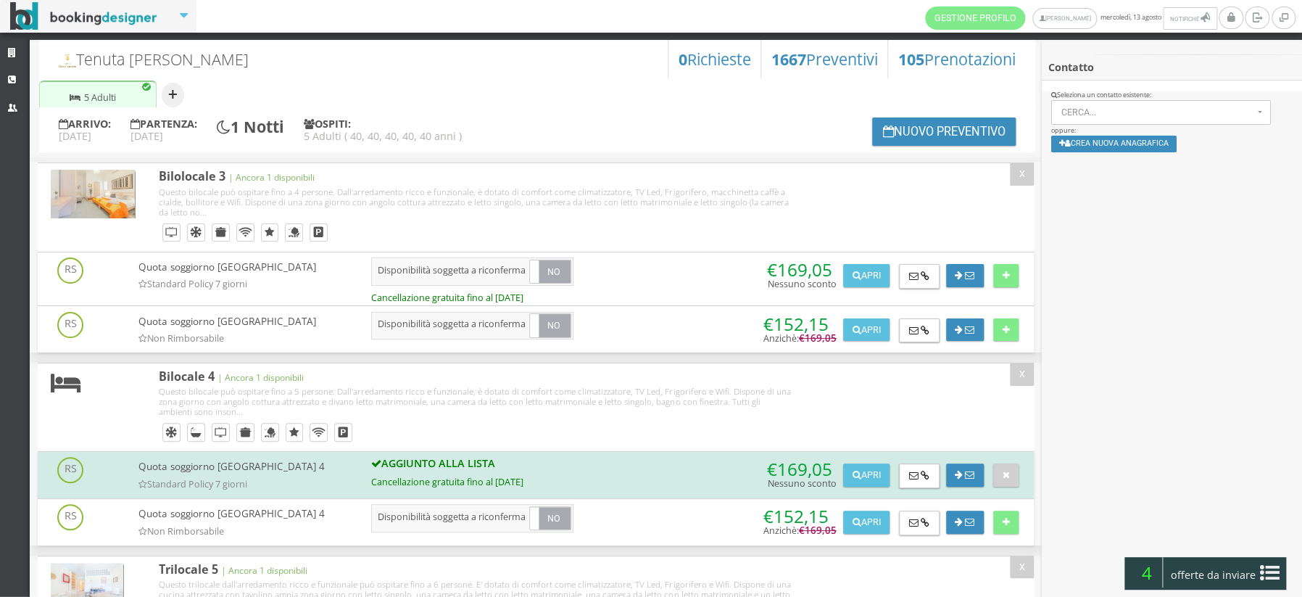
click at [173, 99] on button "+" at bounding box center [173, 95] width 22 height 25
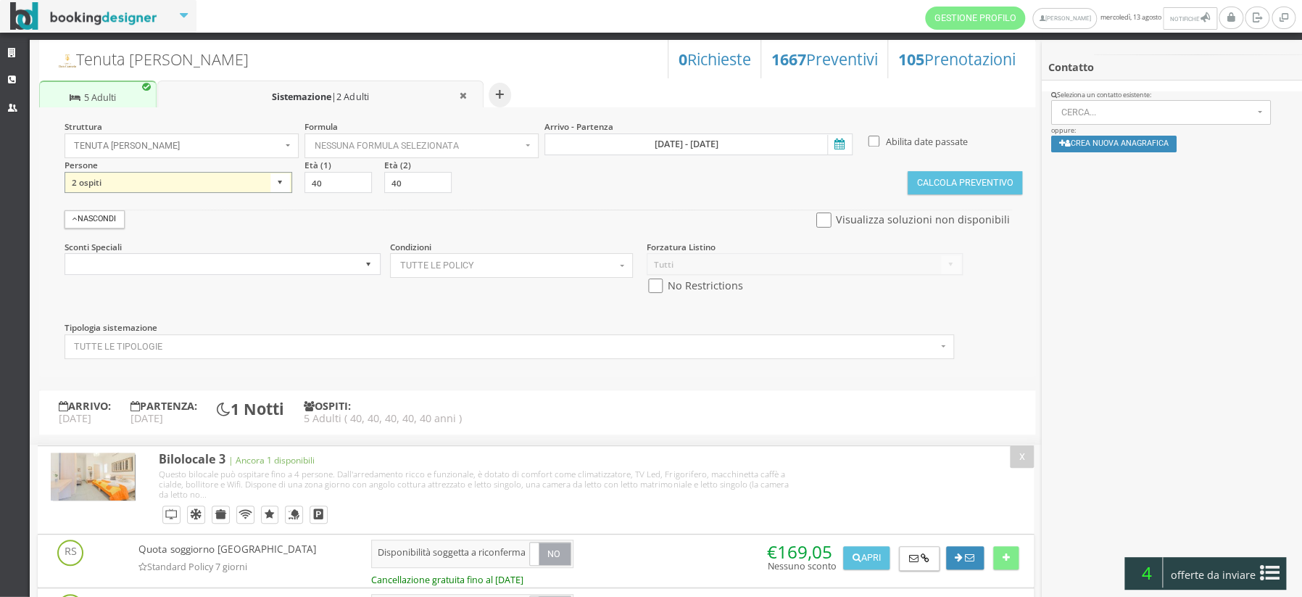
click at [276, 183] on select "1 ospite 2 ospiti 3 ospiti 4 ospiti 5 ospiti 6 ospiti 7 ospiti 8 ospiti 9 ospit…" at bounding box center [179, 183] width 228 height 22
select select "6"
click at [65, 172] on select "1 ospite 2 ospiti 3 ospiti 4 ospiti 5 ospiti 6 ospiti 7 ospiti 8 ospiti 9 ospit…" at bounding box center [179, 183] width 228 height 22
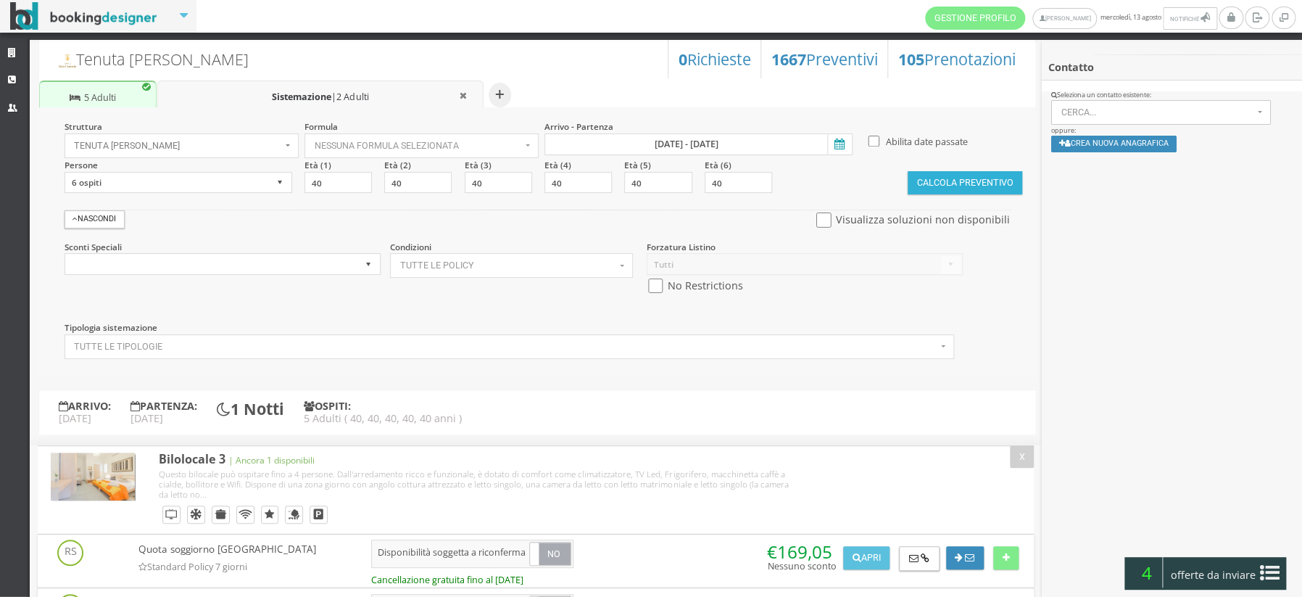
click at [975, 189] on button "Calcola Preventivo" at bounding box center [965, 182] width 115 height 23
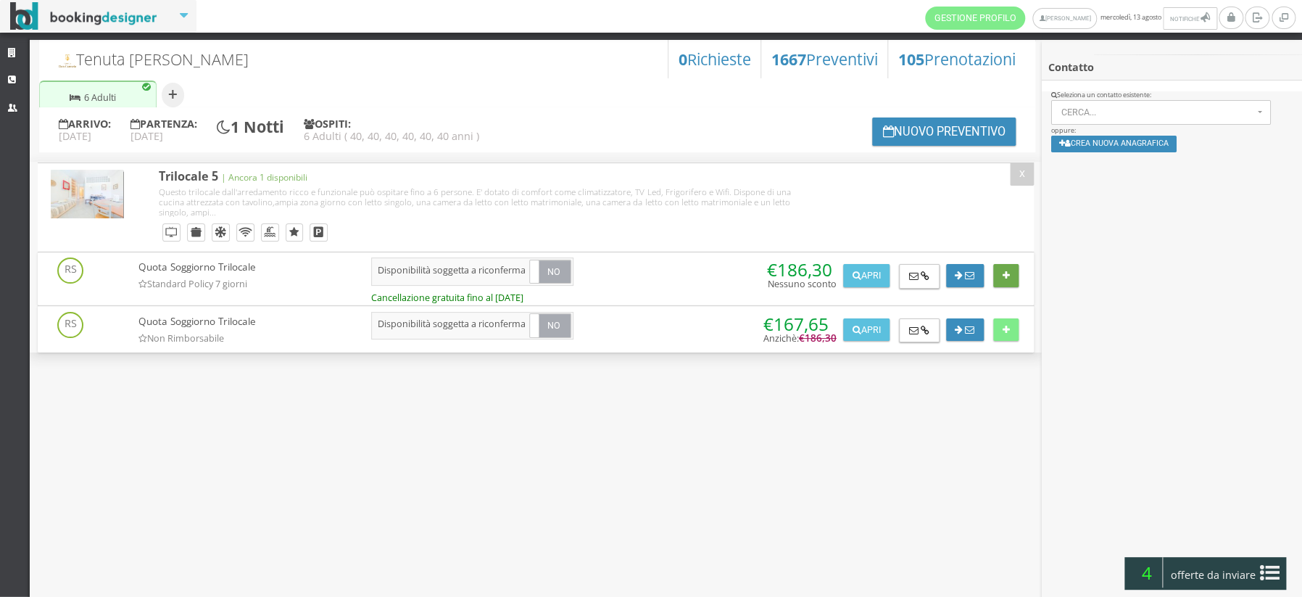
click at [1011, 275] on button at bounding box center [1005, 275] width 25 height 23
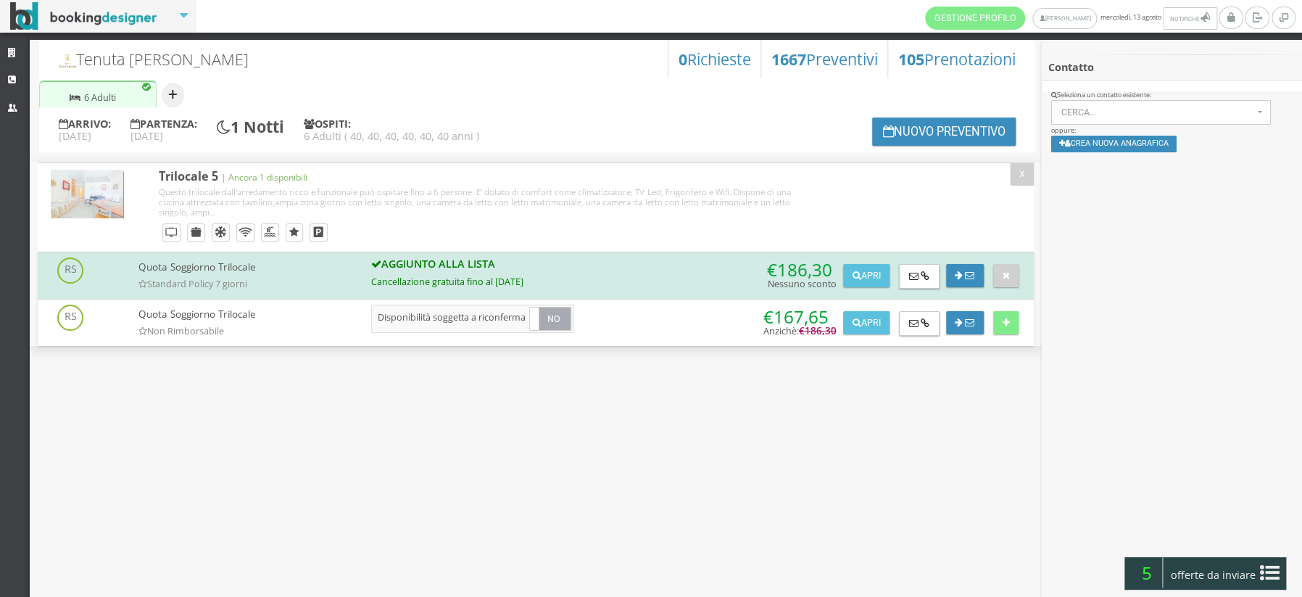
click at [174, 98] on button "+" at bounding box center [173, 95] width 22 height 25
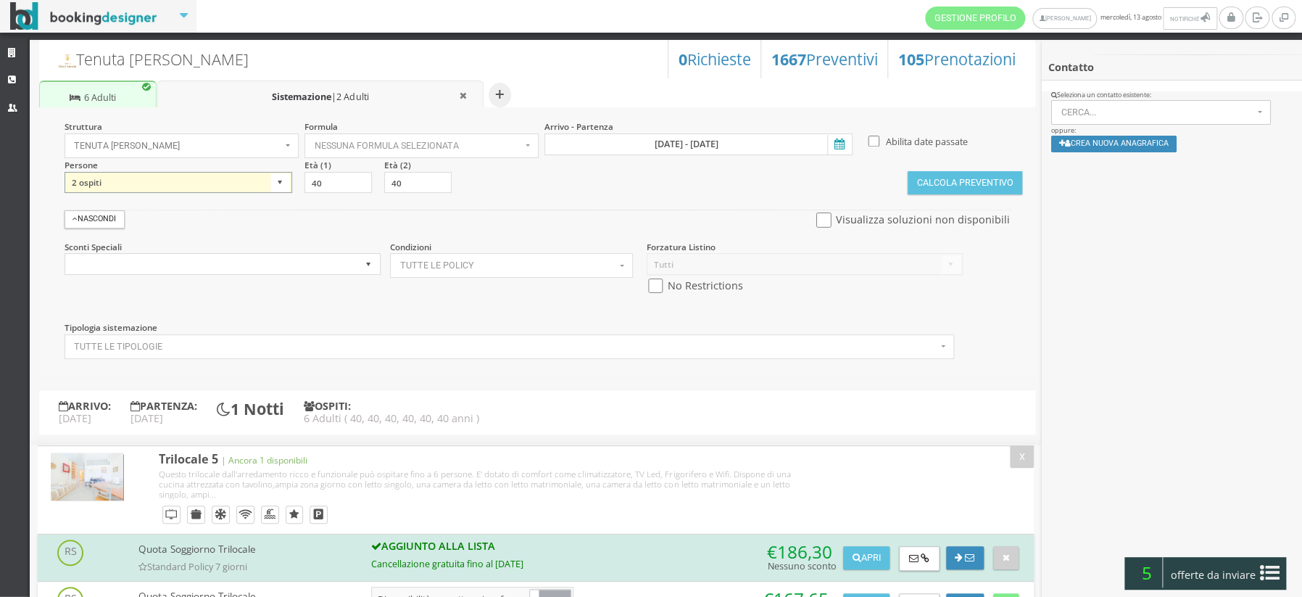
click at [278, 184] on select "1 ospite 2 ospiti 3 ospiti 4 ospiti 5 ospiti 6 ospiti 7 ospiti 8 ospiti 9 ospit…" at bounding box center [179, 183] width 228 height 22
select select "4"
click at [65, 172] on select "1 ospite 2 ospiti 3 ospiti 4 ospiti 5 ospiti 6 ospiti 7 ospiti 8 ospiti 9 ospit…" at bounding box center [179, 183] width 228 height 22
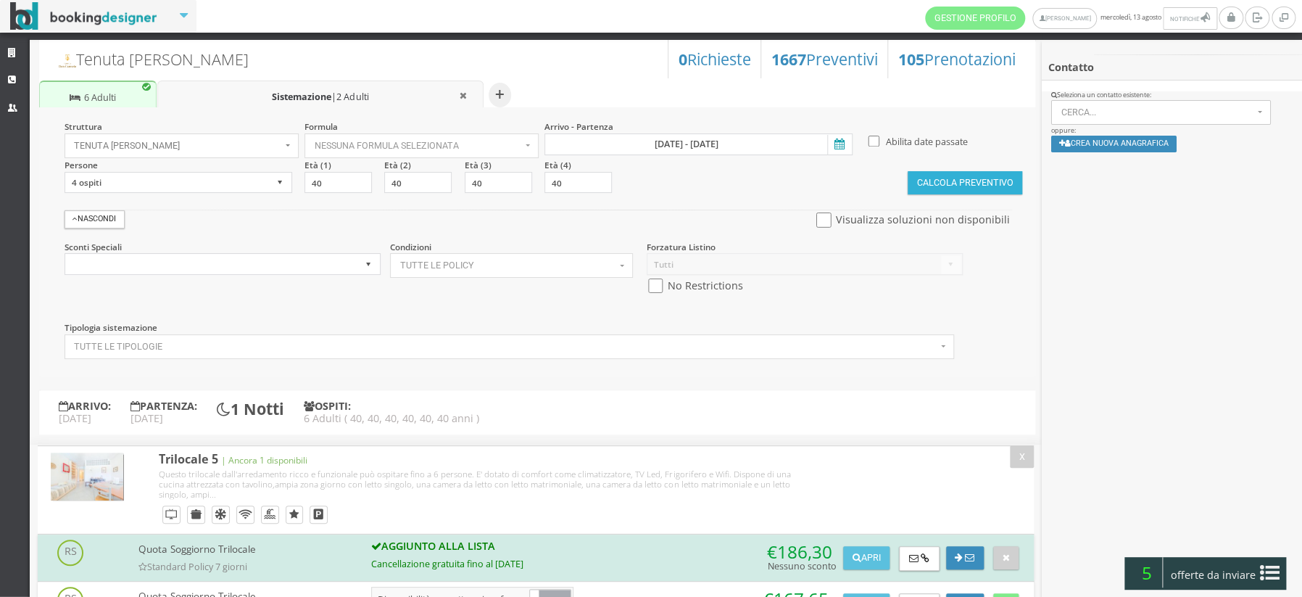
click at [968, 189] on button "Calcola Preventivo" at bounding box center [965, 182] width 115 height 23
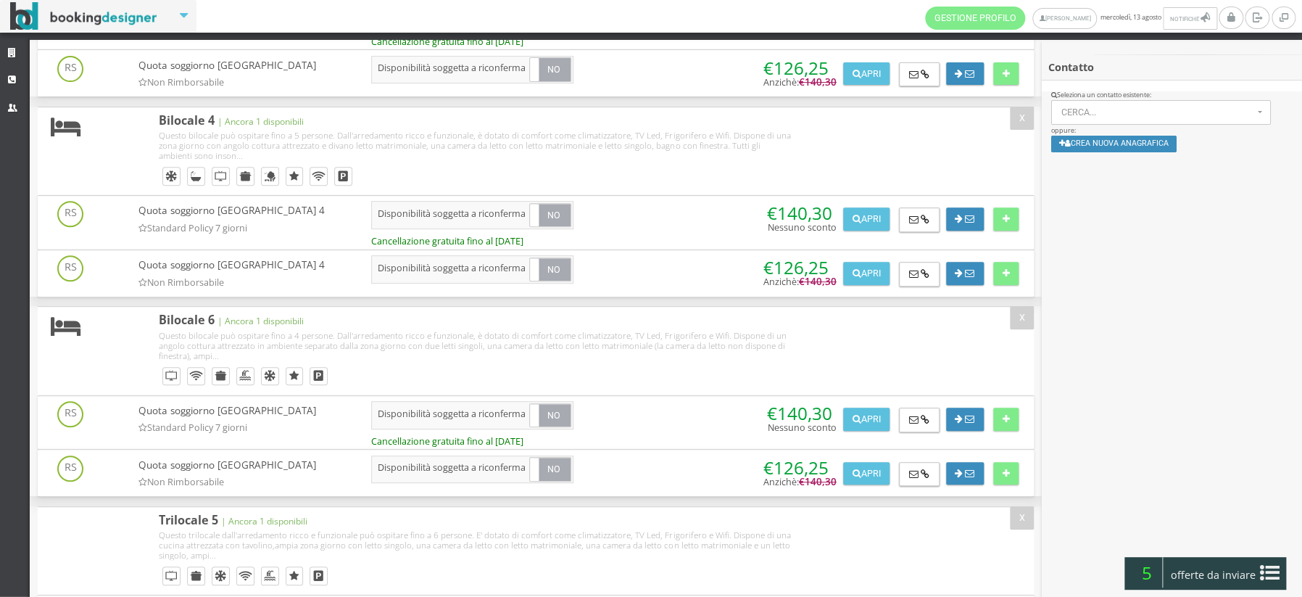
scroll to position [294, 0]
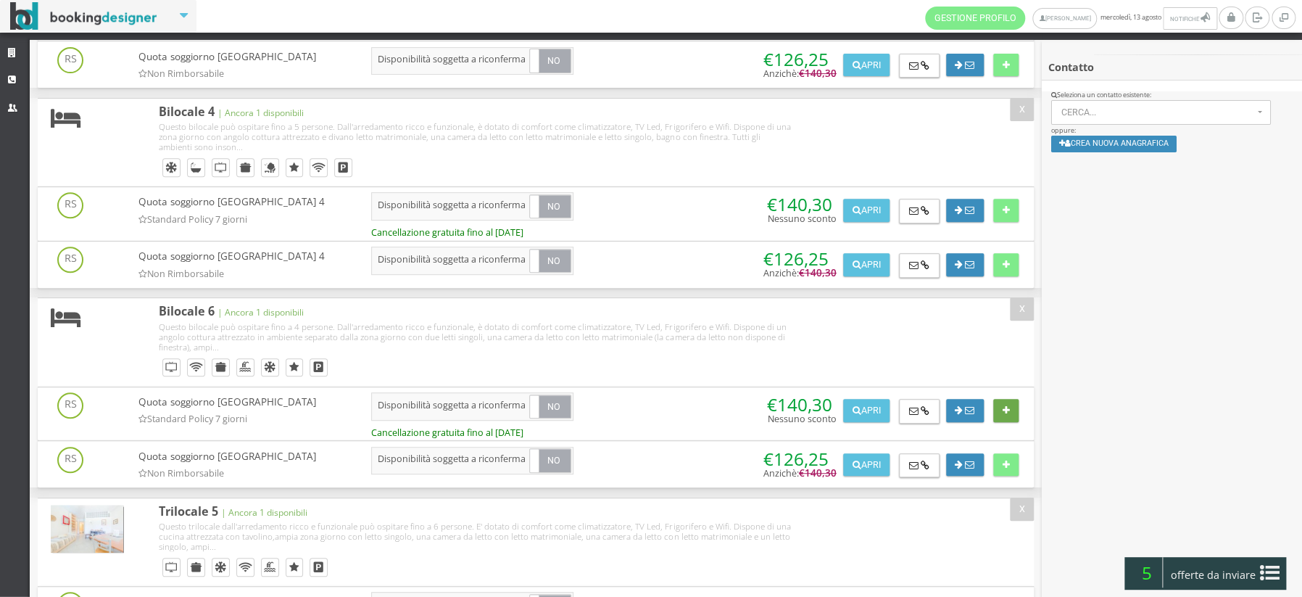
click at [1004, 415] on button at bounding box center [1005, 410] width 25 height 23
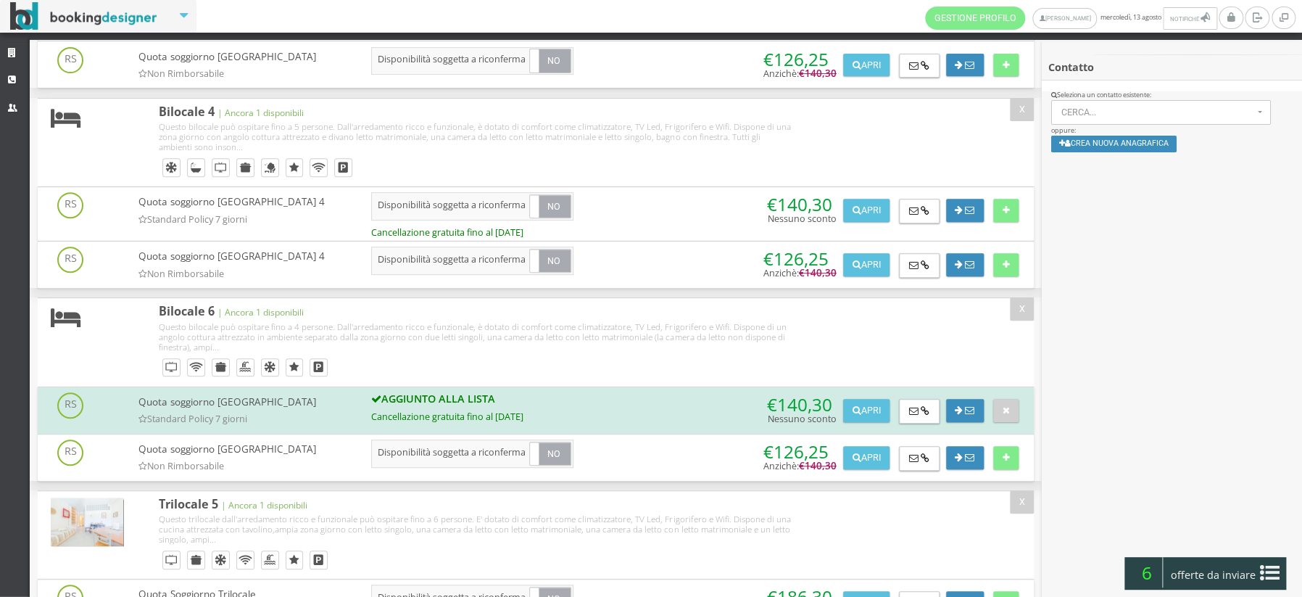
click at [1216, 577] on span "offerte da inviare" at bounding box center [1213, 574] width 94 height 23
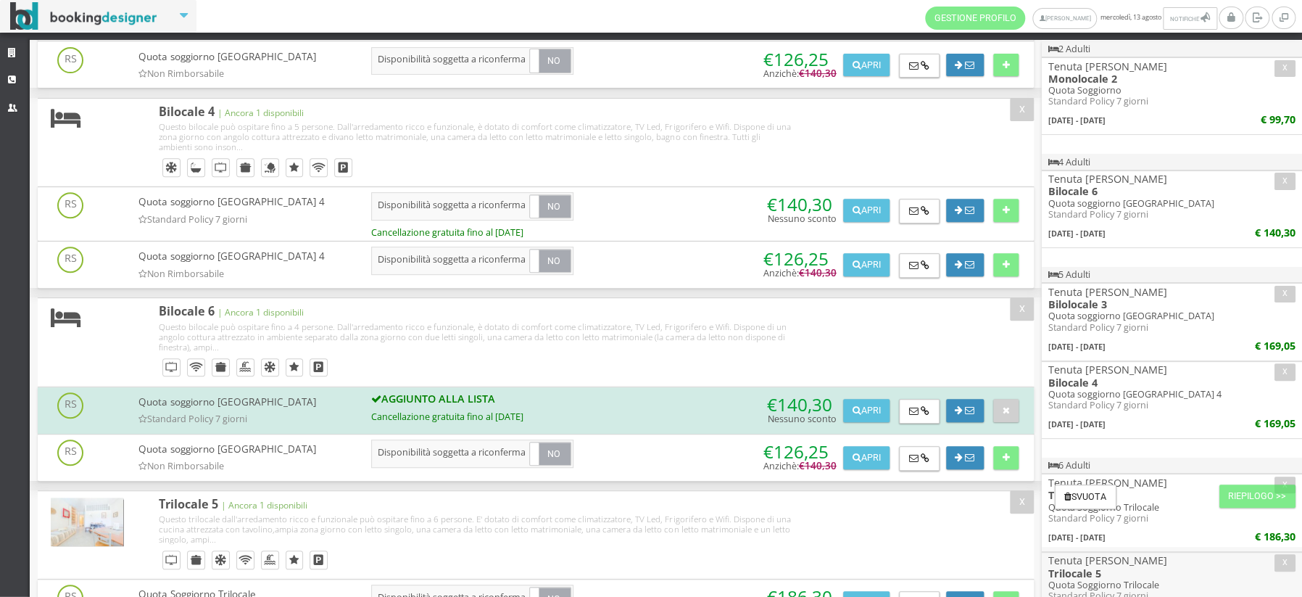
scroll to position [90, 0]
click at [836, 549] on div "Trilocale 5" at bounding box center [536, 534] width 996 height 88
click at [961, 539] on div "Trilocale 5" at bounding box center [536, 534] width 996 height 88
click at [1189, 566] on h4 "[PERSON_NAME] [PERSON_NAME]" at bounding box center [1172, 561] width 247 height 12
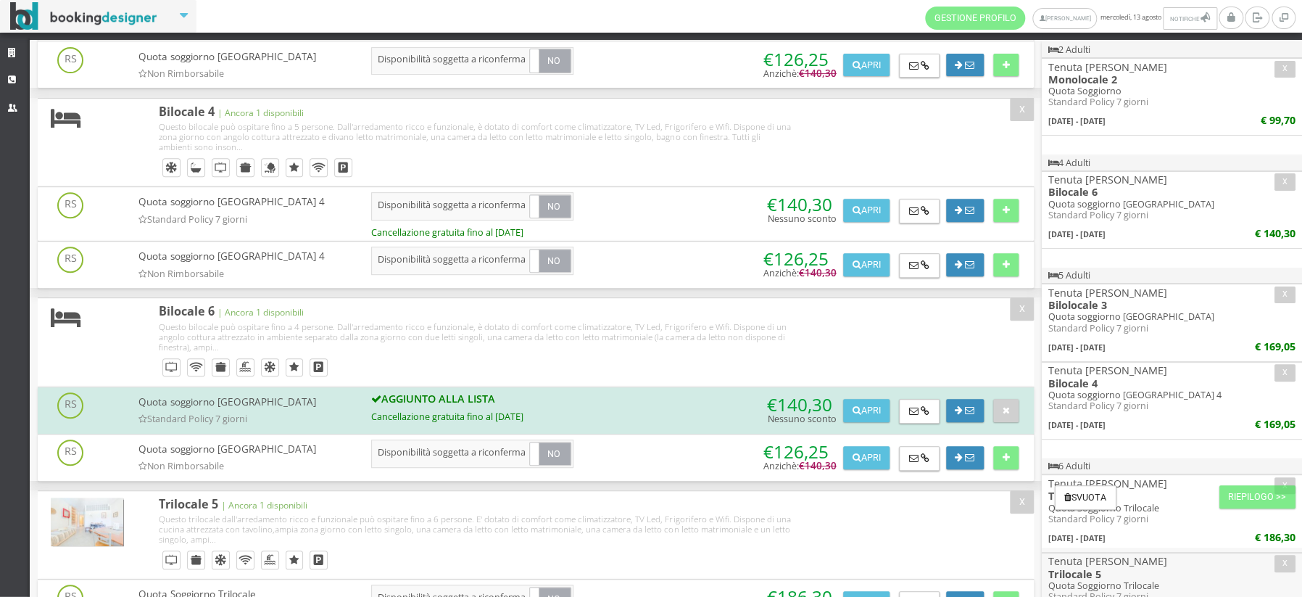
scroll to position [91, 0]
click at [1037, 590] on div "Trilocale 5 X Si No" at bounding box center [536, 585] width 1016 height 190
click at [1228, 501] on button "Riepilogo >>" at bounding box center [1258, 495] width 76 height 23
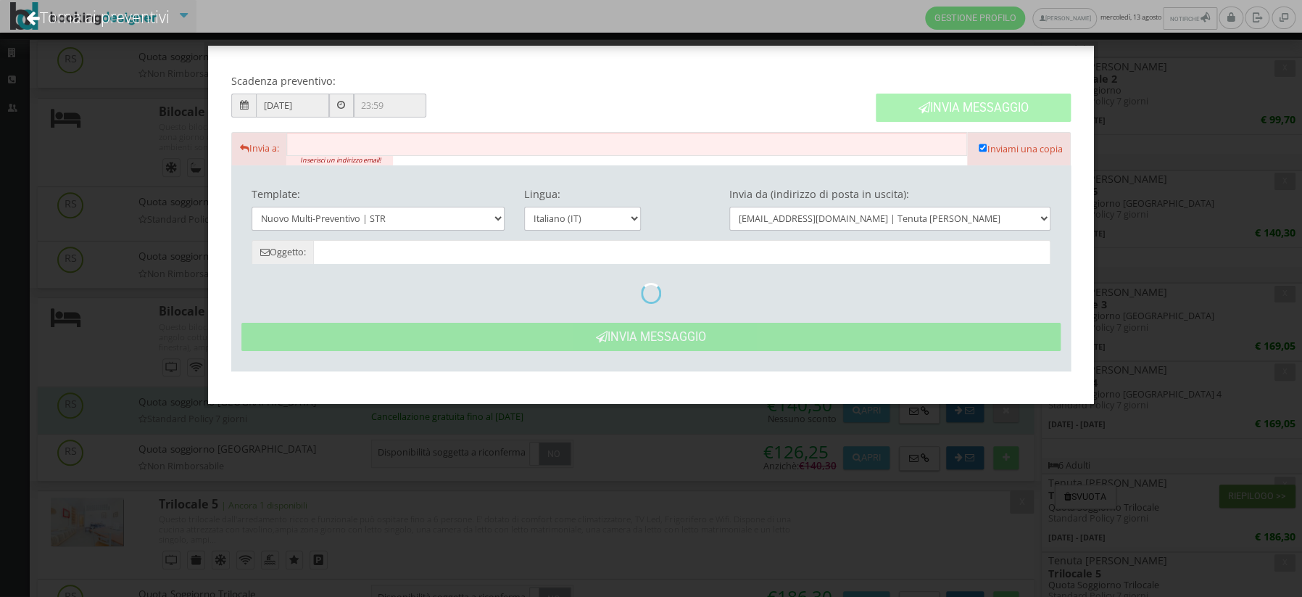
type input "Tenuta Don Carmelo: Preventivo - Cliente"
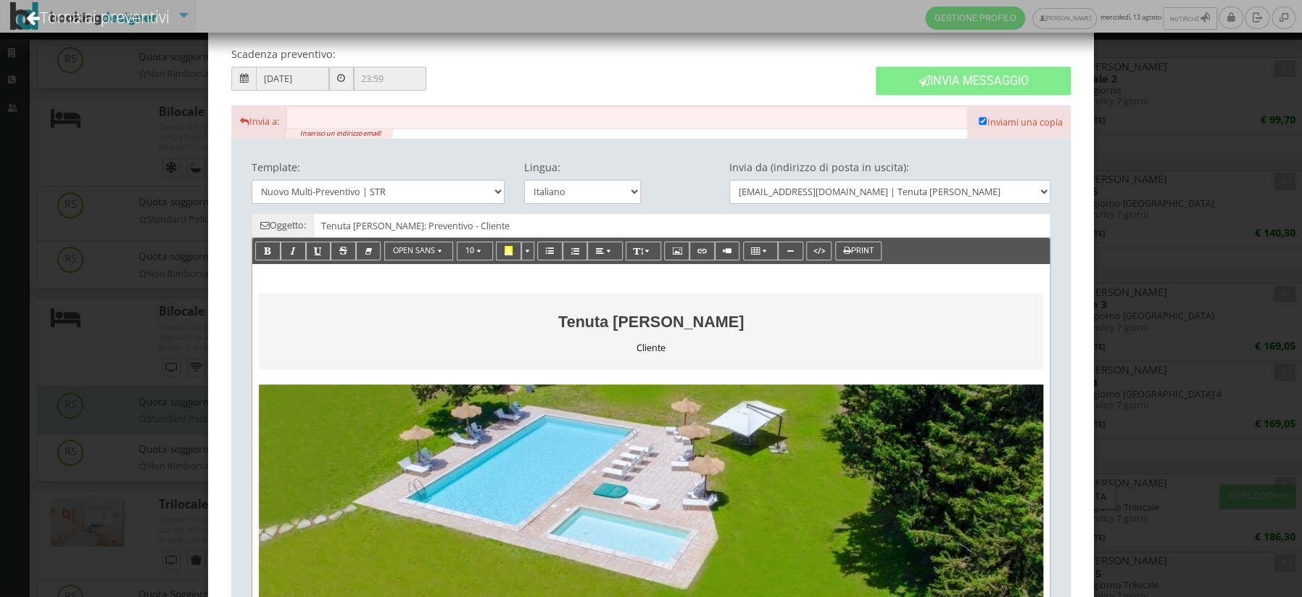
scroll to position [0, 0]
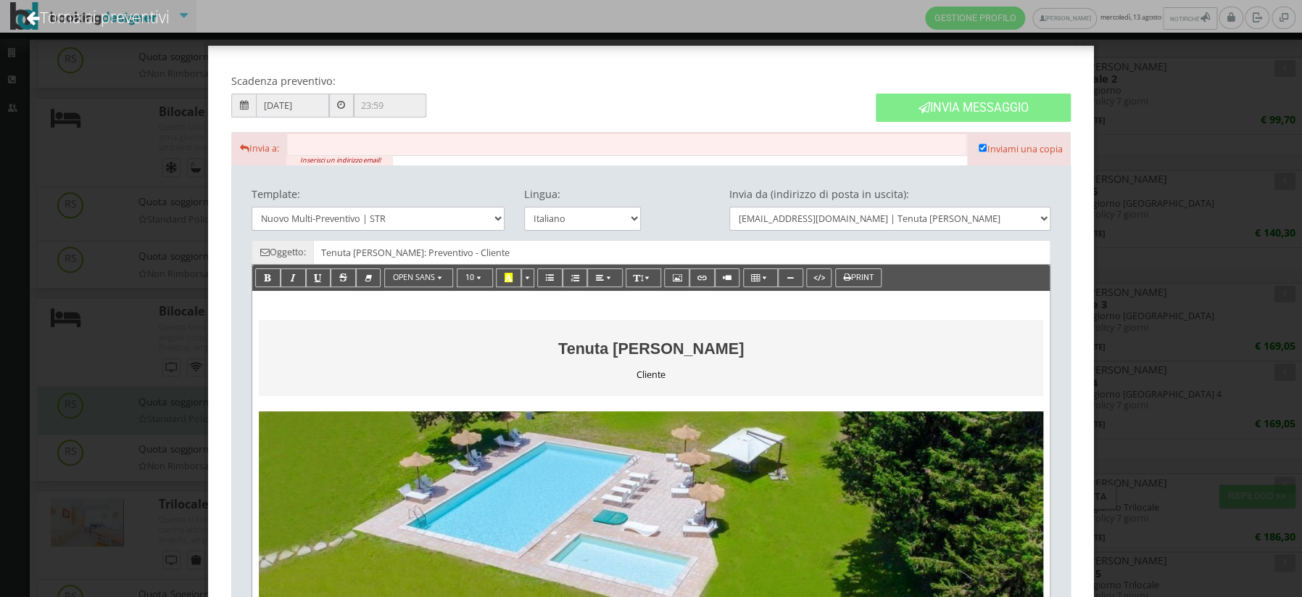
click at [149, 104] on div "Scadenza preventivo: 15/08/2025 Invia Messaggio Invia a: Inserisci un indirizzo…" at bounding box center [651, 298] width 1302 height 597
click at [88, 23] on link "Torna ai preventivi" at bounding box center [98, 17] width 183 height 60
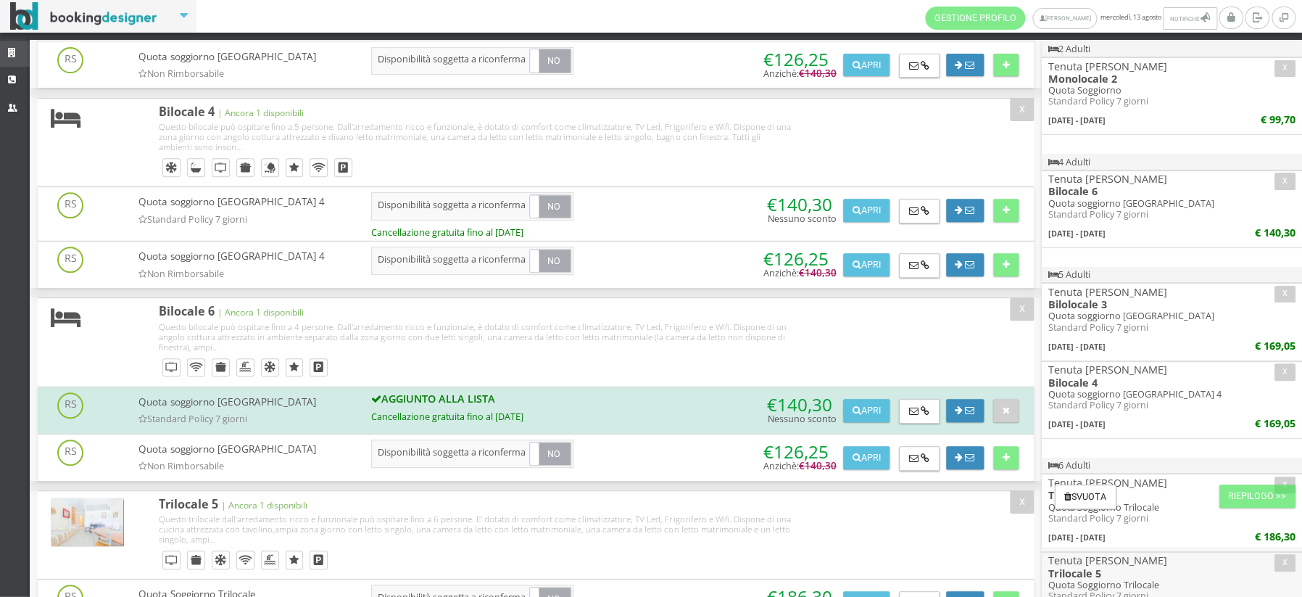
click at [15, 54] on icon at bounding box center [14, 53] width 12 height 9
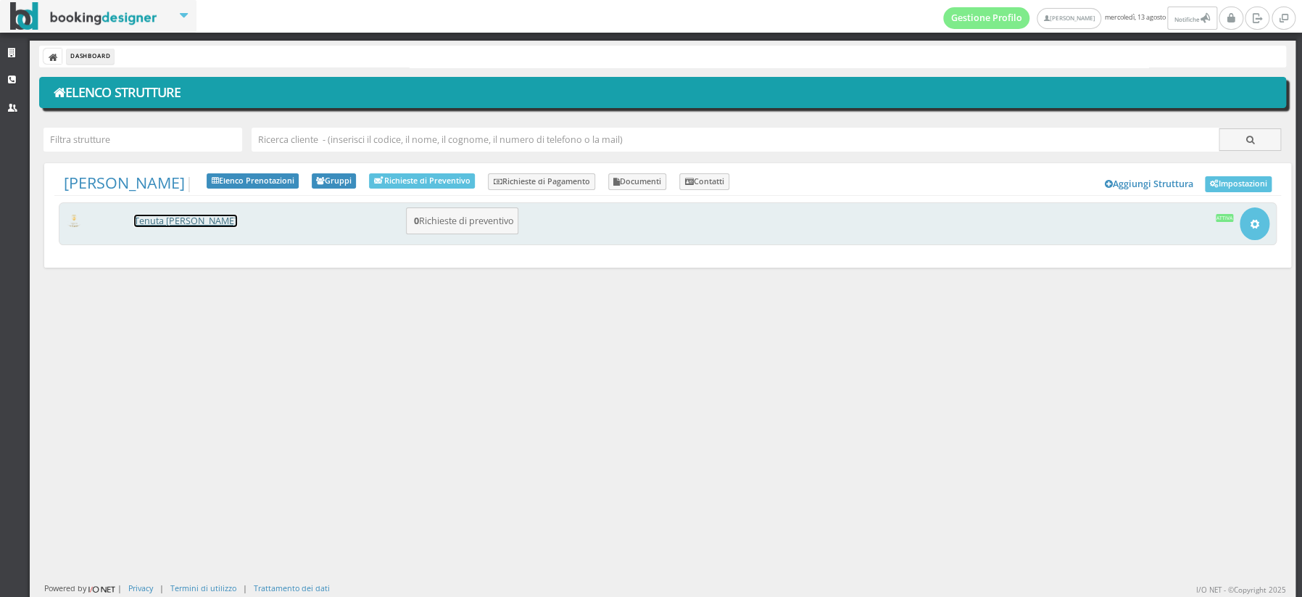
click at [183, 220] on link "[PERSON_NAME] [PERSON_NAME]" at bounding box center [185, 221] width 103 height 12
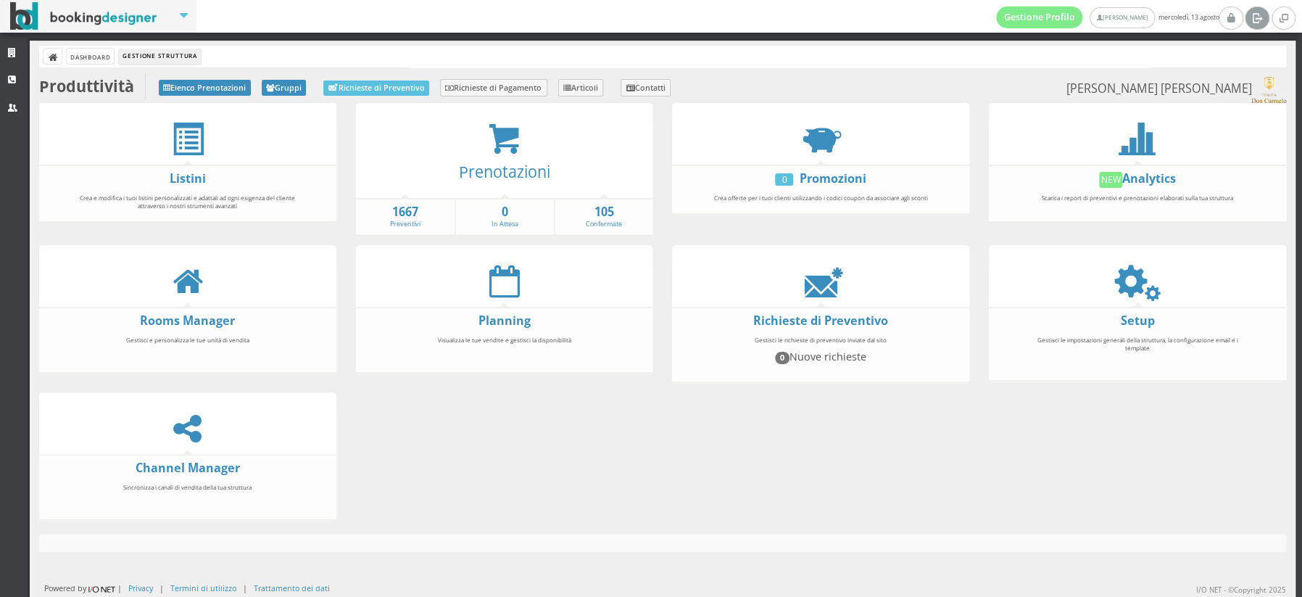
click at [1257, 20] on icon at bounding box center [1257, 17] width 11 height 15
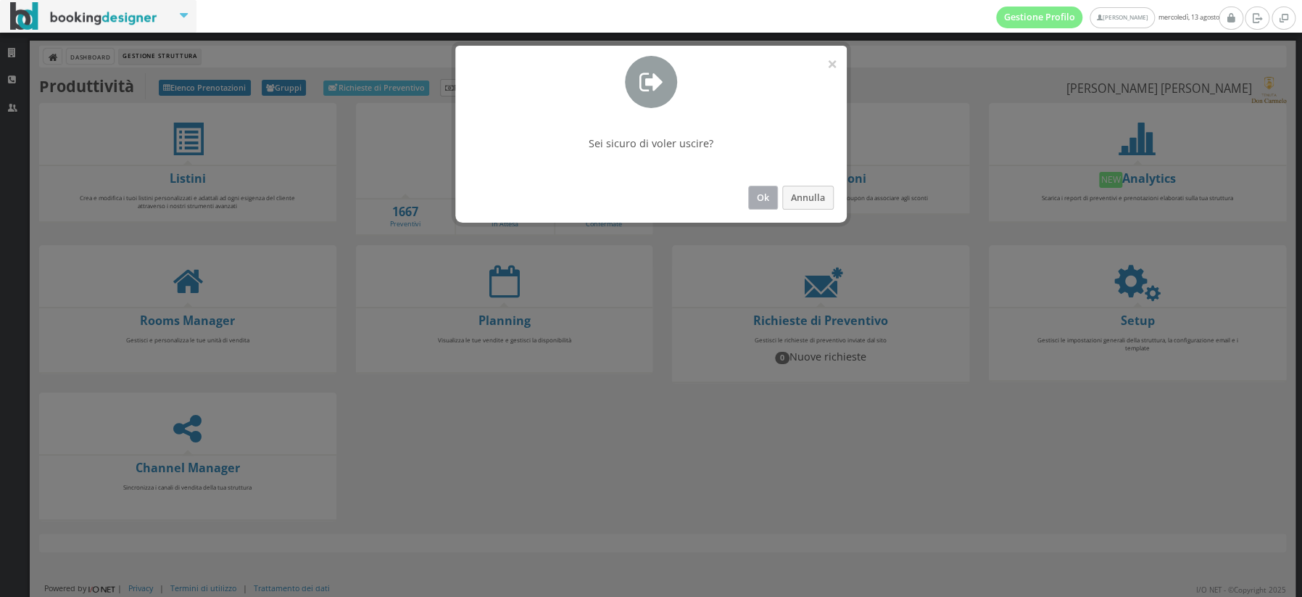
click at [761, 197] on button "Ok" at bounding box center [763, 198] width 30 height 24
